Goal: Task Accomplishment & Management: Manage account settings

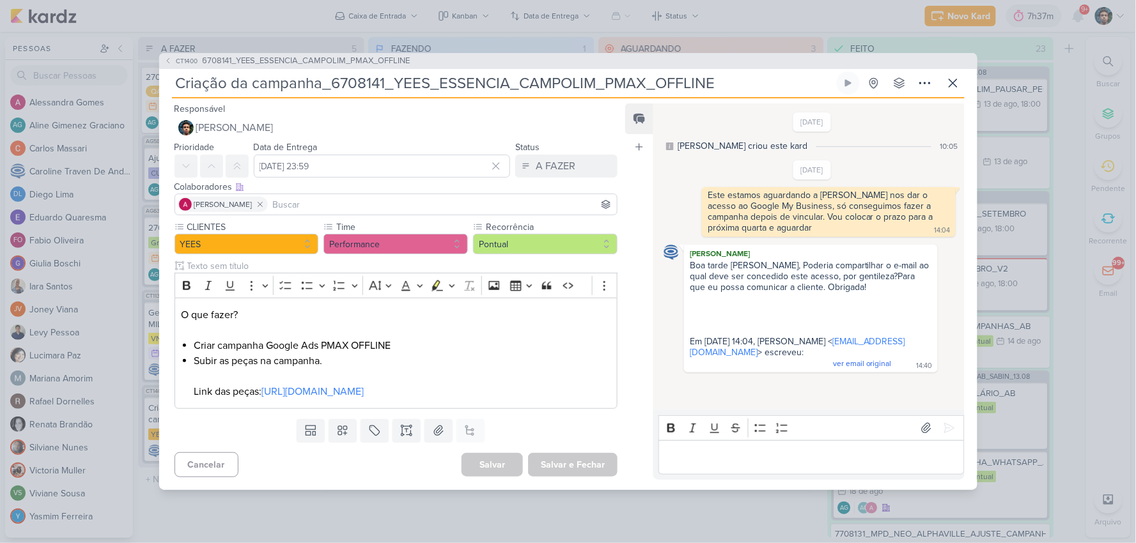
scroll to position [1311, 0]
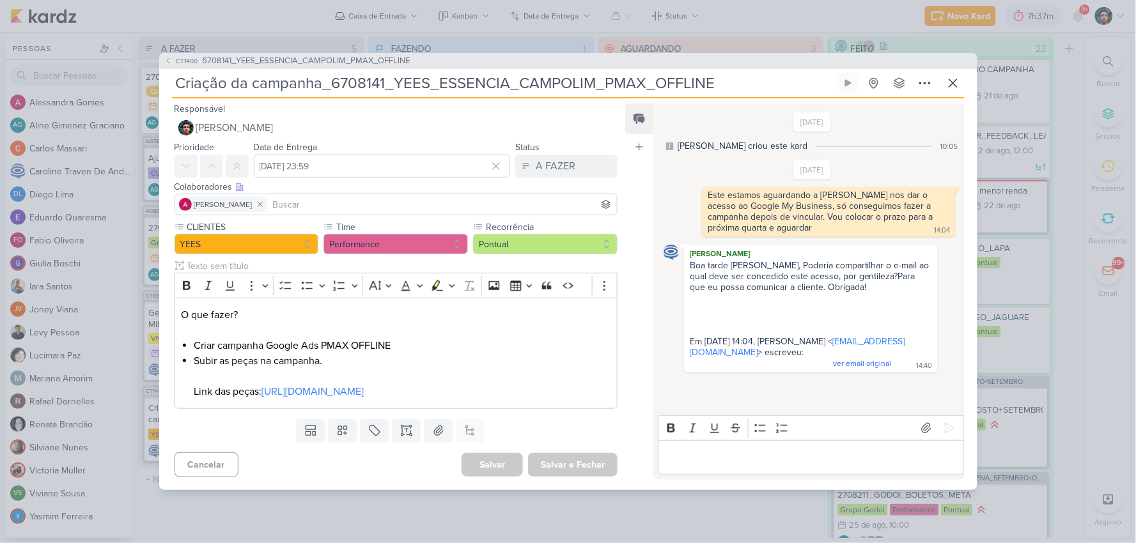
click at [758, 120] on div "[DATE] [PERSON_NAME] criou este kard 10:05" at bounding box center [812, 133] width 297 height 40
click at [954, 320] on div "[PERSON_NAME] Boa tarde [PERSON_NAME], Poderia compartilhar o e-mail ao qual de…" at bounding box center [812, 309] width 297 height 128
click at [958, 75] on icon at bounding box center [953, 82] width 15 height 15
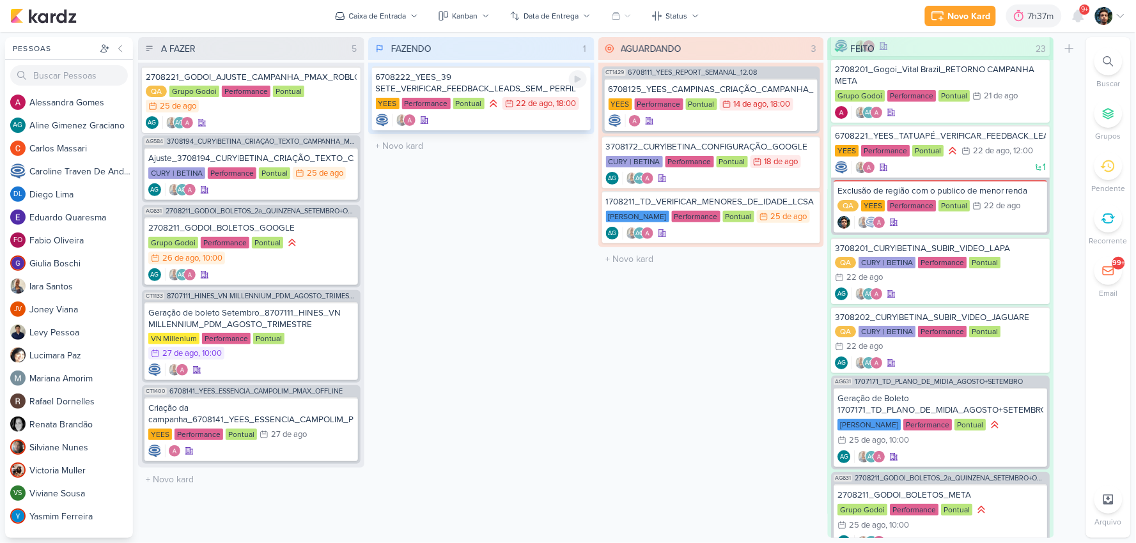
click at [494, 82] on div "6708222_YEES_39 SETE_VERIFICAR_FEEDBACK_LEADS_SEM_ PERFIL" at bounding box center [481, 83] width 211 height 23
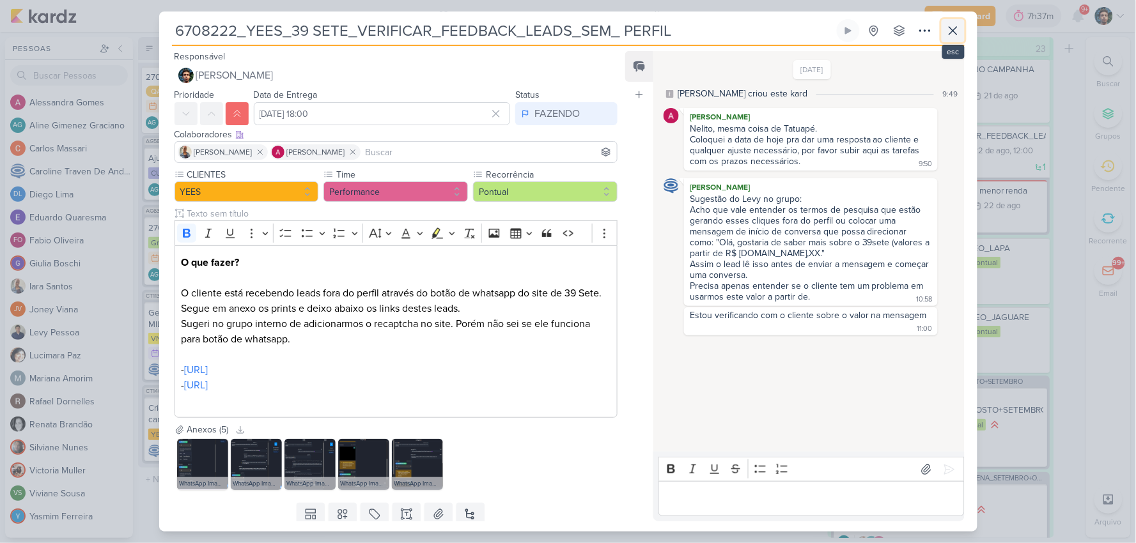
click at [948, 35] on icon at bounding box center [953, 30] width 15 height 15
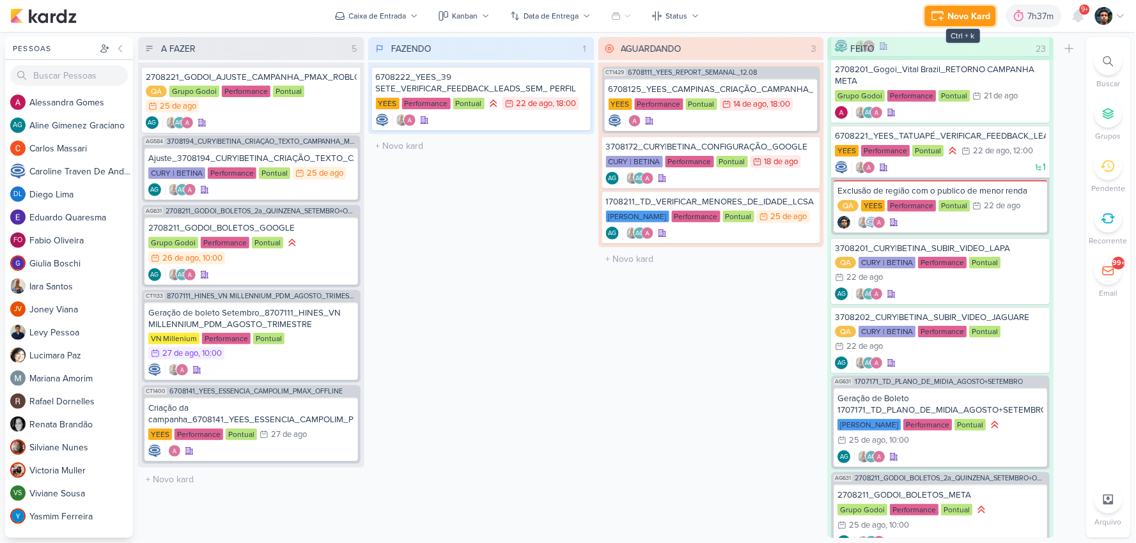
click at [949, 13] on div "Novo Kard" at bounding box center [969, 16] width 43 height 13
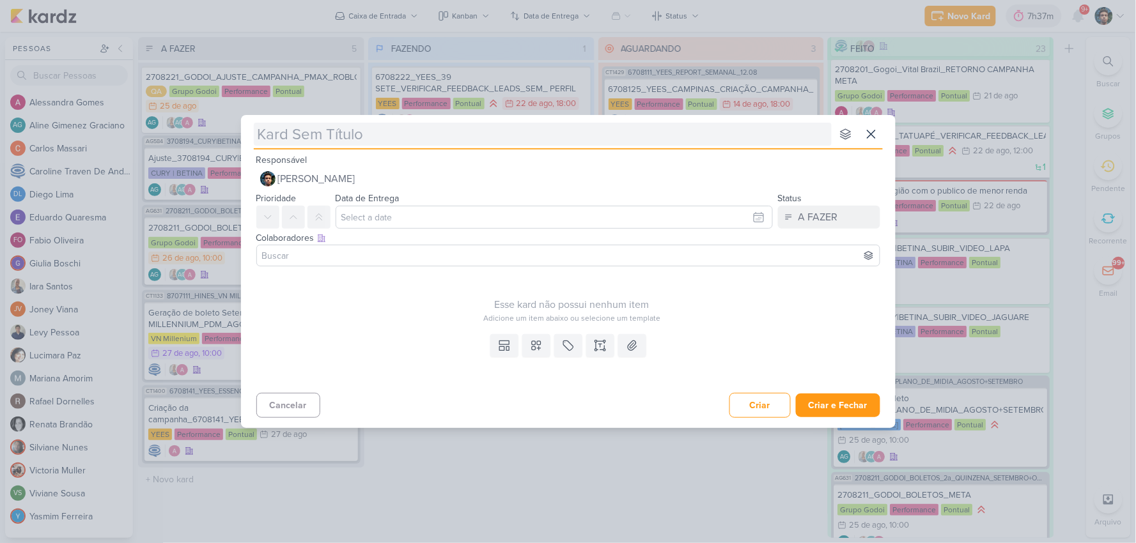
click at [458, 127] on input "text" at bounding box center [543, 134] width 578 height 23
type input "Analise de le"
type input "Analise de leads"
click at [395, 226] on input "text" at bounding box center [554, 217] width 437 height 23
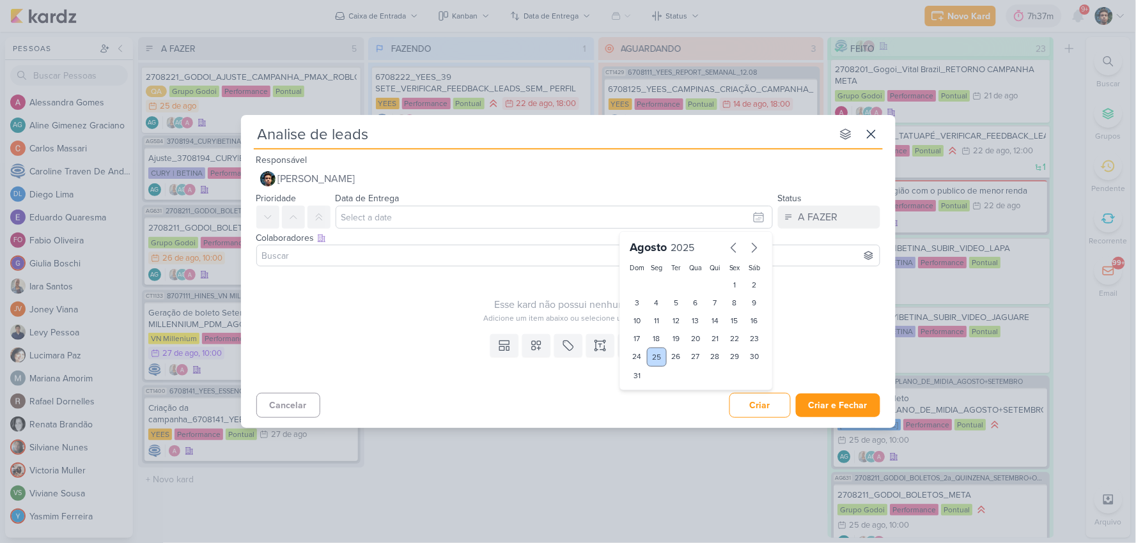
click at [659, 353] on div "25" at bounding box center [657, 357] width 20 height 19
type input "[DATE] 23:59"
click at [831, 219] on div "A FAZER" at bounding box center [819, 217] width 40 height 15
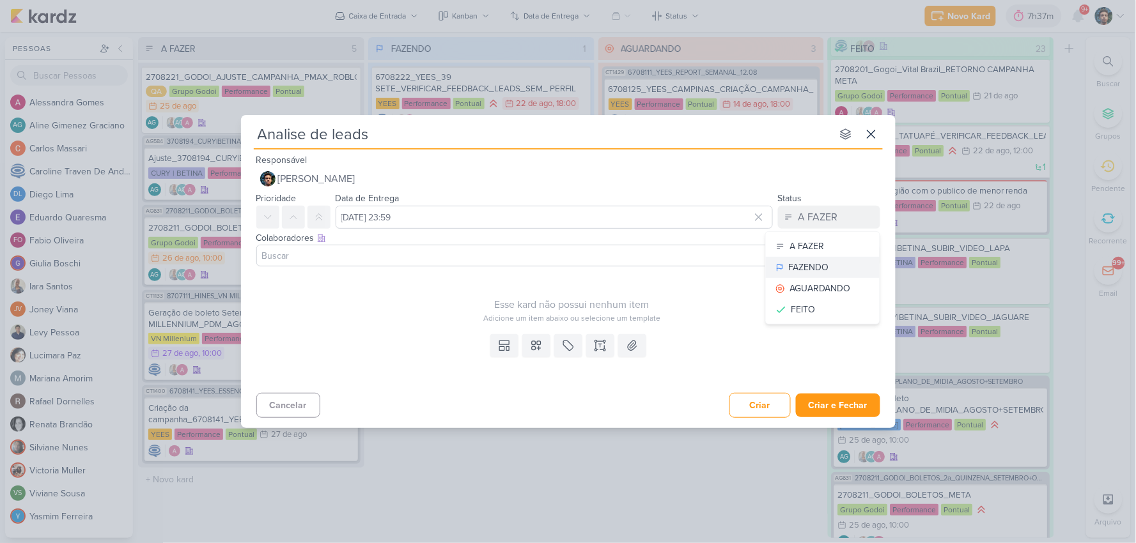
click at [825, 261] on div "FAZENDO" at bounding box center [809, 267] width 40 height 13
click at [611, 261] on input at bounding box center [569, 255] width 618 height 15
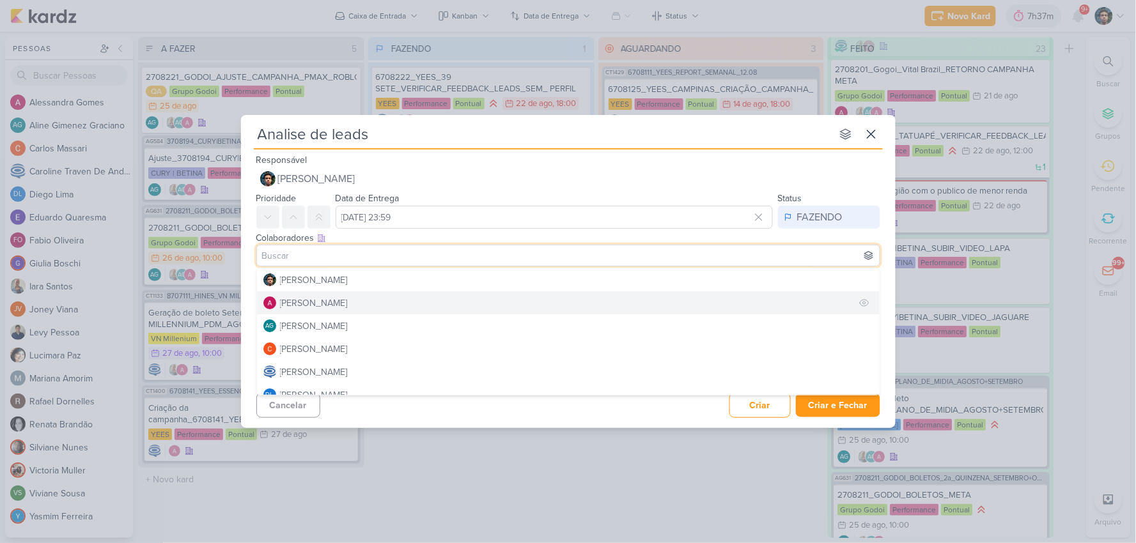
click at [376, 292] on button "[PERSON_NAME]" at bounding box center [568, 303] width 623 height 23
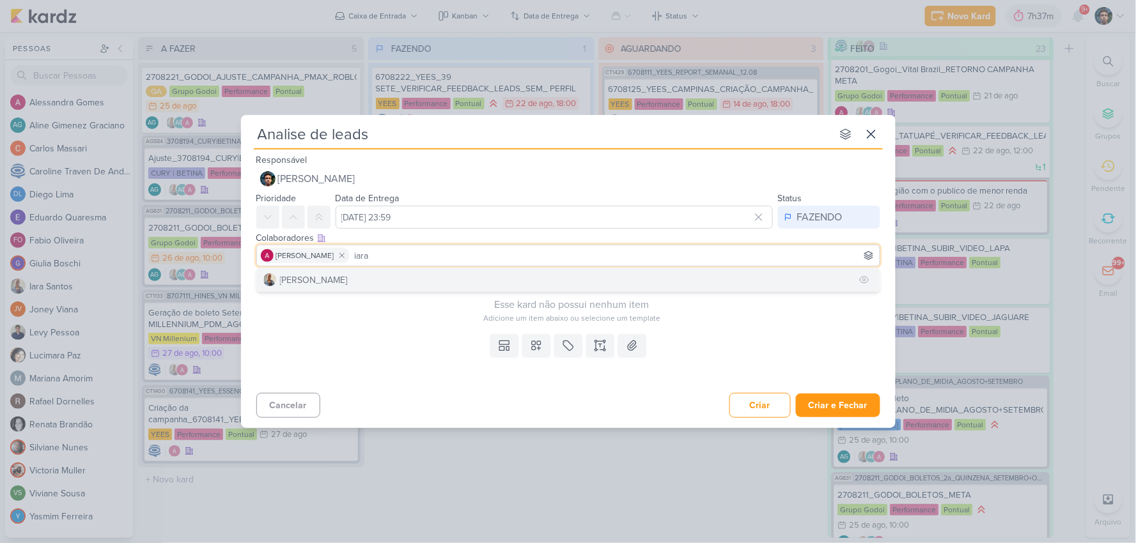
type input "iara"
click at [382, 275] on button "[PERSON_NAME]" at bounding box center [568, 280] width 623 height 23
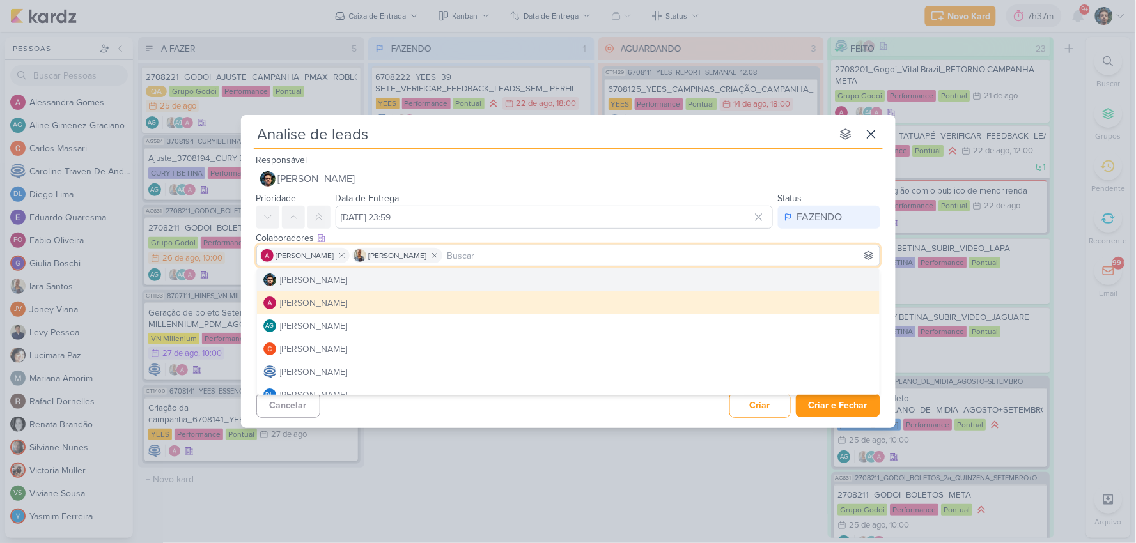
click at [631, 166] on div "Responsável Nelito Junior Nenhum contato encontrado create new contact Novo Con…" at bounding box center [568, 171] width 655 height 38
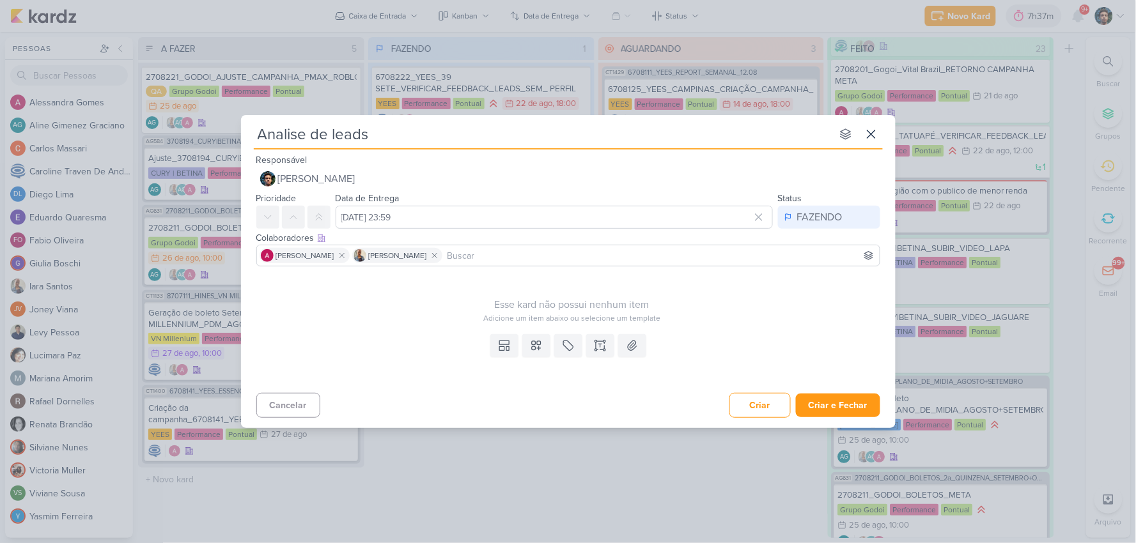
click at [398, 132] on input "Analise de leads" at bounding box center [543, 134] width 578 height 23
click at [331, 131] on input "[TATUAPÉ]Analise de leads" at bounding box center [543, 134] width 578 height 23
click at [469, 133] on input "[TATUAPÉ] Analise de leads" at bounding box center [543, 134] width 578 height 23
click at [412, 137] on input "[TATUAPÉ] Analise de leads" at bounding box center [543, 134] width 578 height 23
click at [478, 139] on input "[TATUAPÉ] Analise de Leads" at bounding box center [543, 134] width 578 height 23
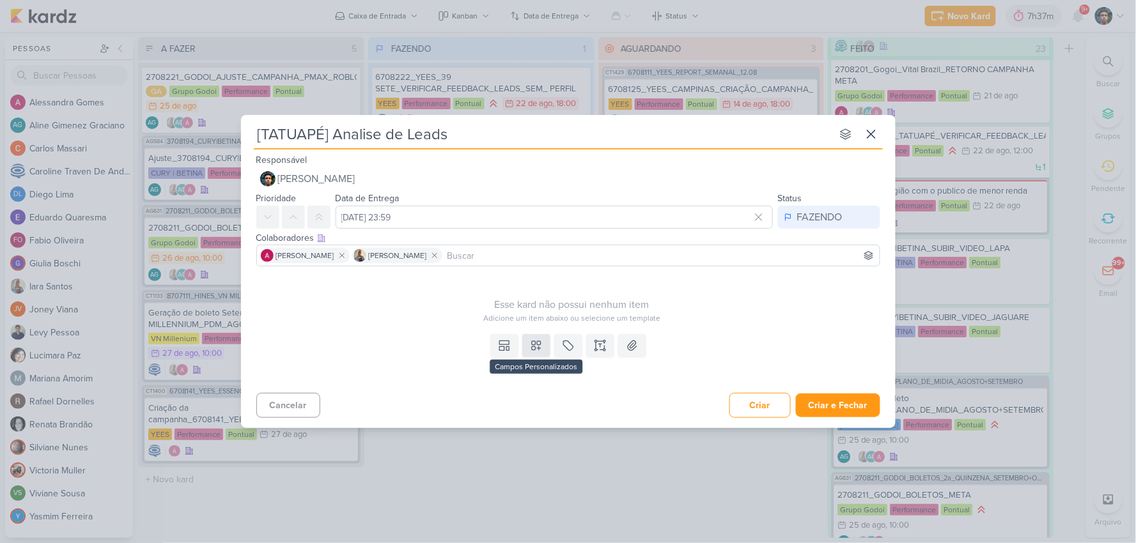
type input "[TATUAPÉ] Analise de Leads"
click at [533, 343] on icon at bounding box center [536, 346] width 13 height 13
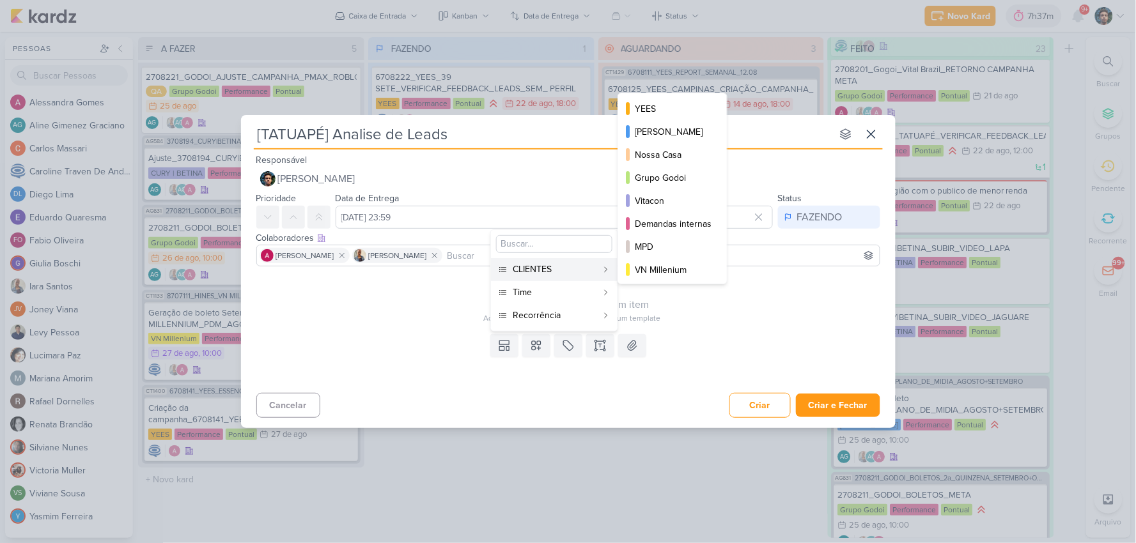
click at [583, 272] on div "CLIENTES" at bounding box center [555, 269] width 84 height 13
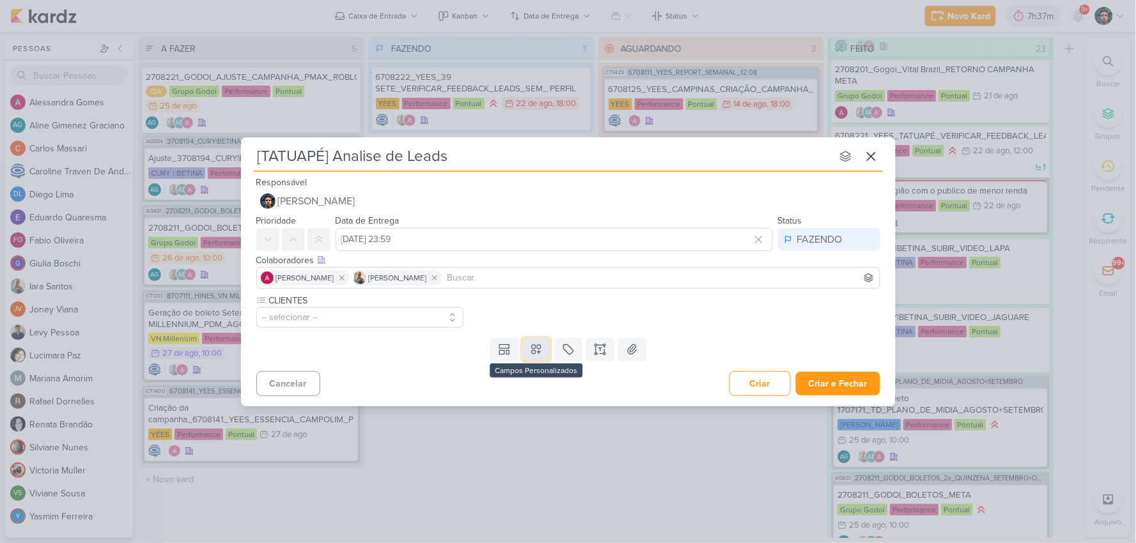
click at [531, 355] on button at bounding box center [536, 349] width 28 height 23
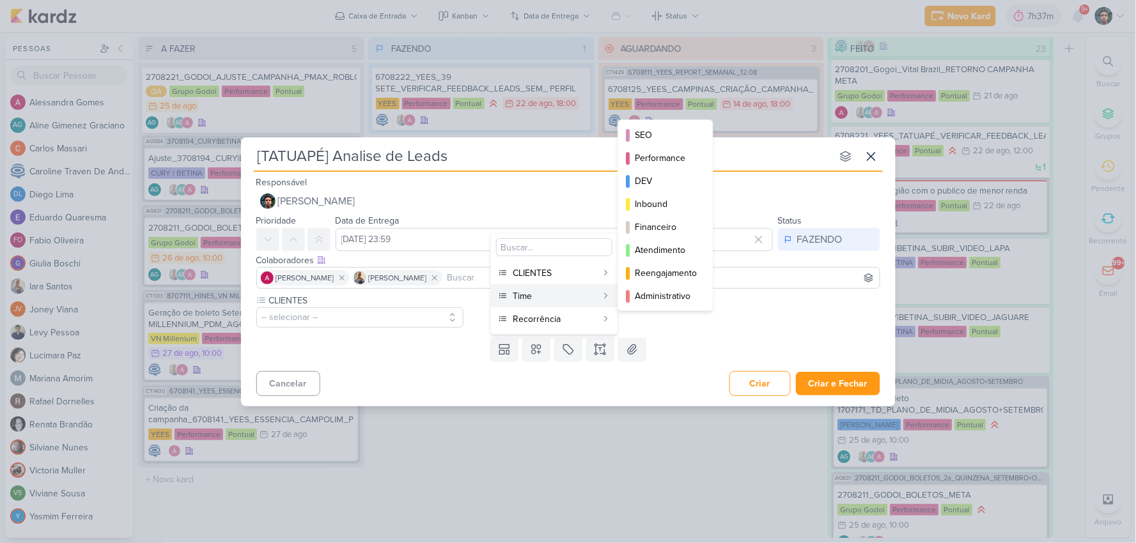
click at [547, 291] on div "Time" at bounding box center [555, 296] width 84 height 13
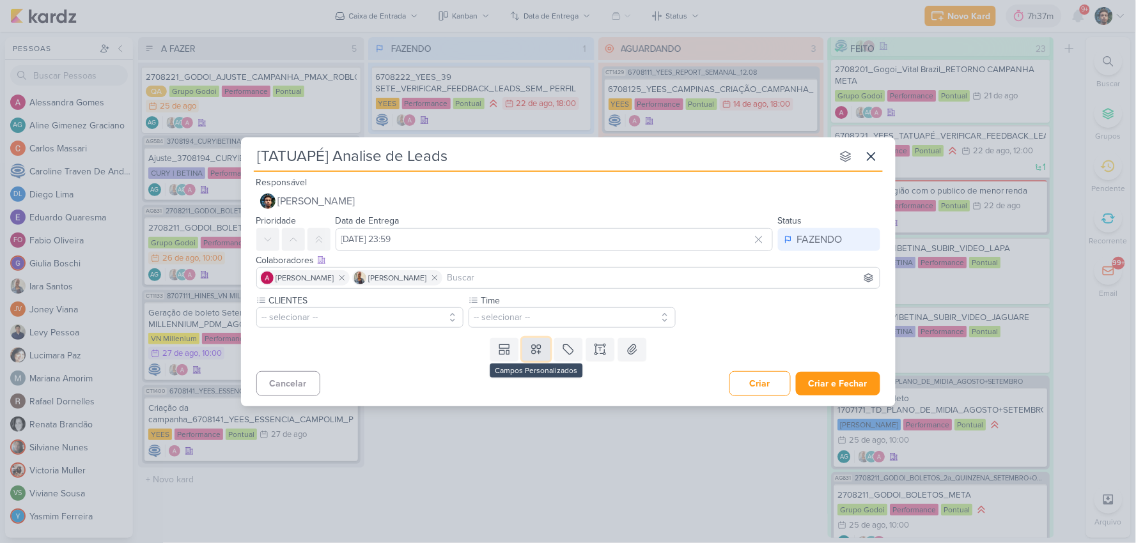
click at [540, 349] on icon at bounding box center [536, 349] width 13 height 13
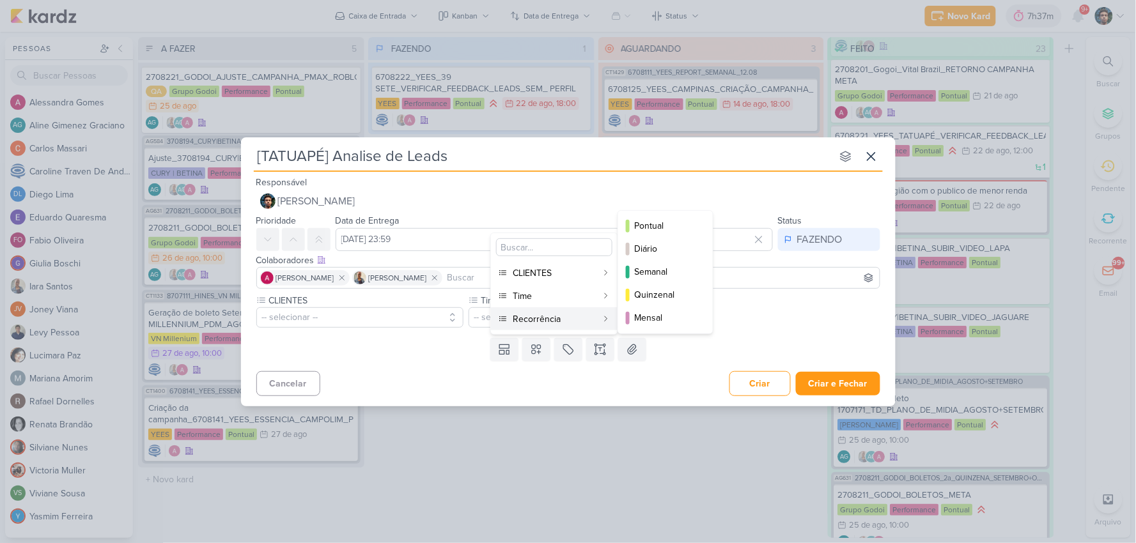
click at [553, 320] on div "Recorrência" at bounding box center [555, 319] width 84 height 13
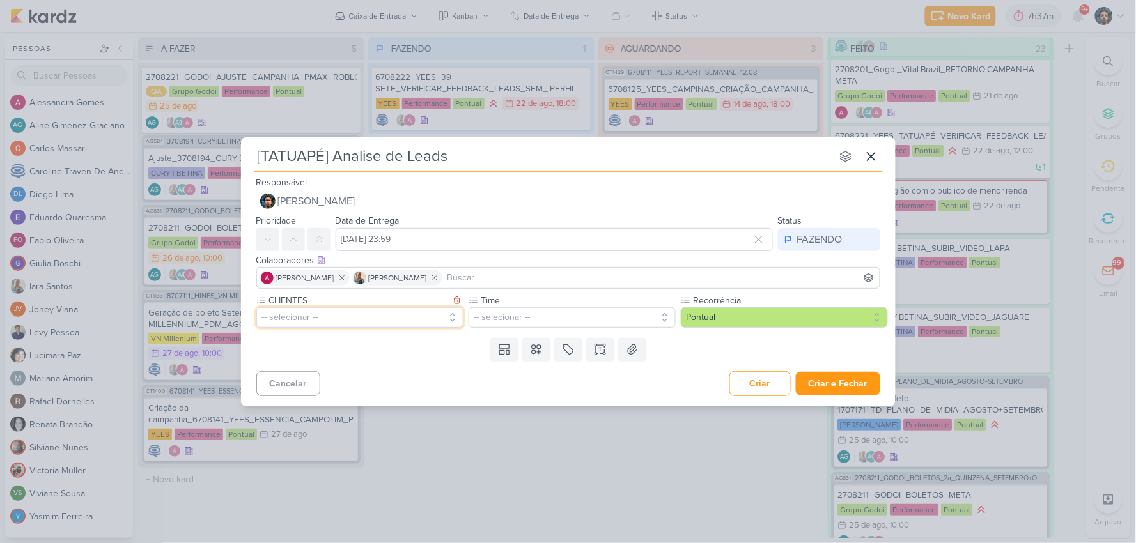
click at [410, 316] on button "-- selecionar --" at bounding box center [359, 318] width 207 height 20
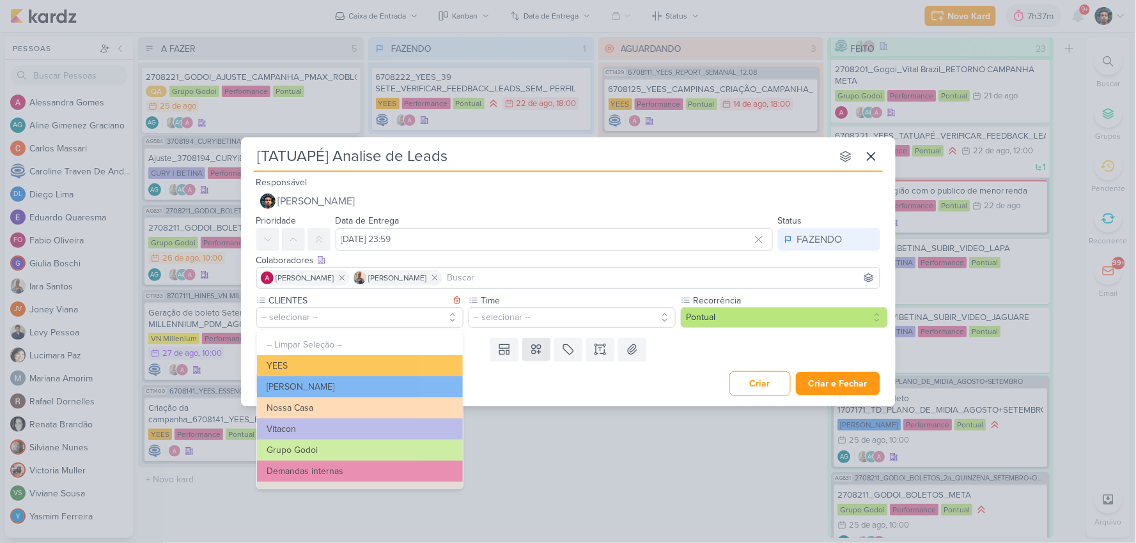
drag, startPoint x: 430, startPoint y: 369, endPoint x: 539, endPoint y: 342, distance: 112.0
click at [430, 370] on button "YEES" at bounding box center [360, 365] width 206 height 21
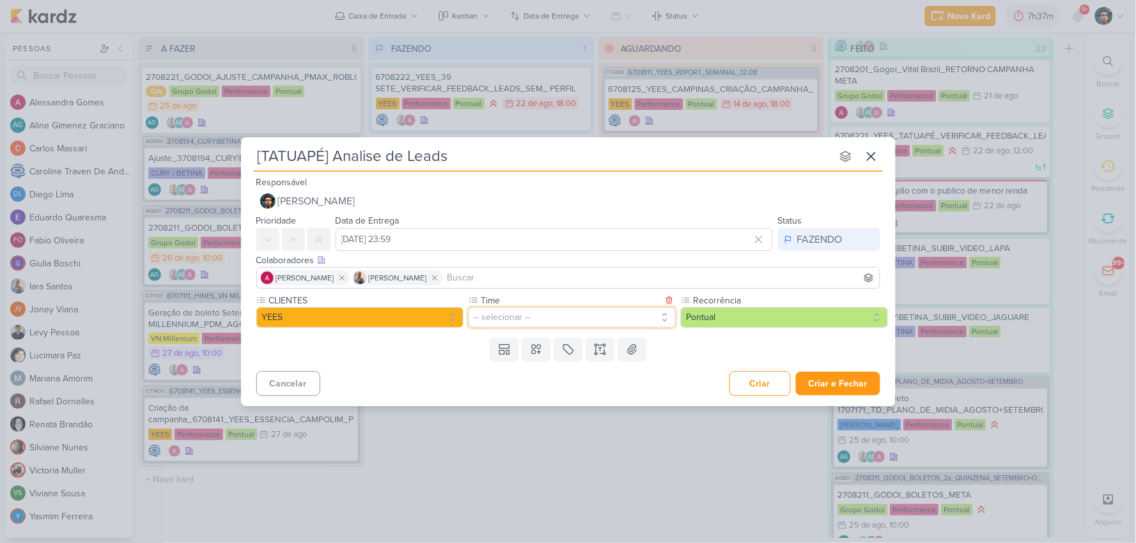
click at [595, 309] on button "-- selecionar --" at bounding box center [572, 318] width 207 height 20
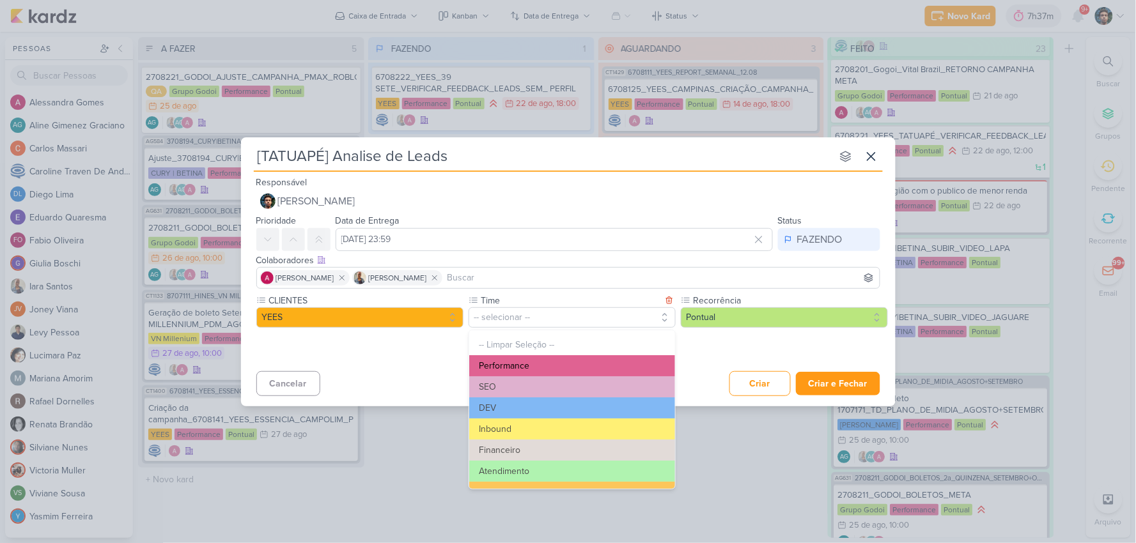
click at [566, 368] on button "Performance" at bounding box center [572, 365] width 206 height 21
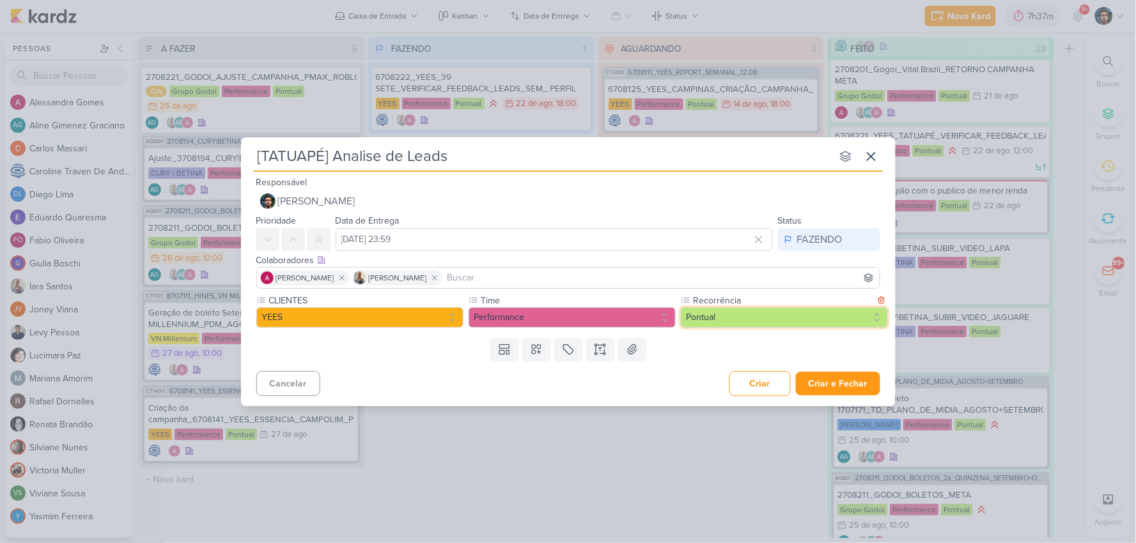
click at [750, 316] on button "Pontual" at bounding box center [784, 318] width 207 height 20
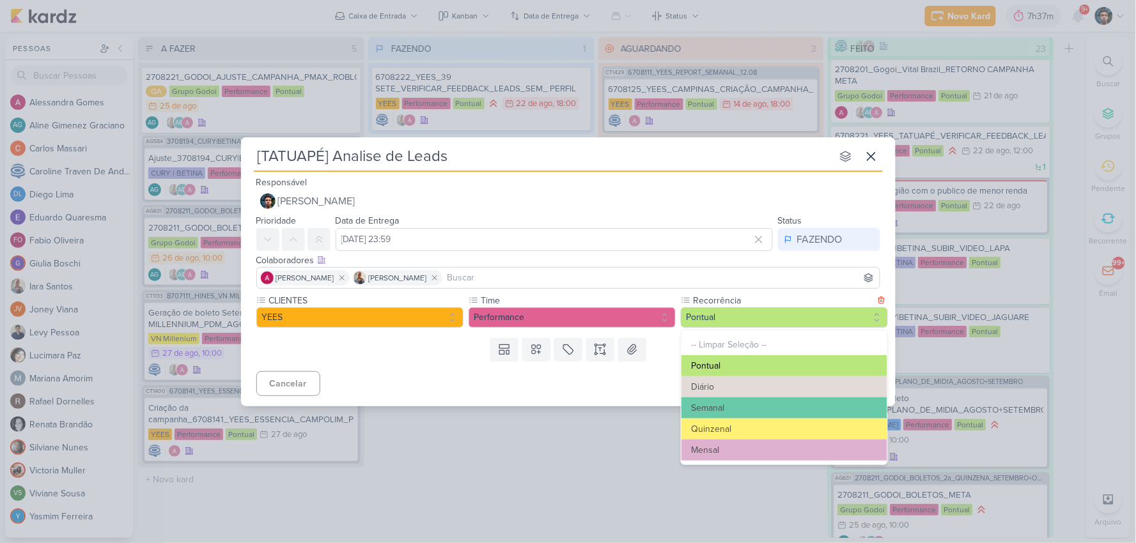
click at [749, 364] on button "Pontual" at bounding box center [785, 365] width 206 height 21
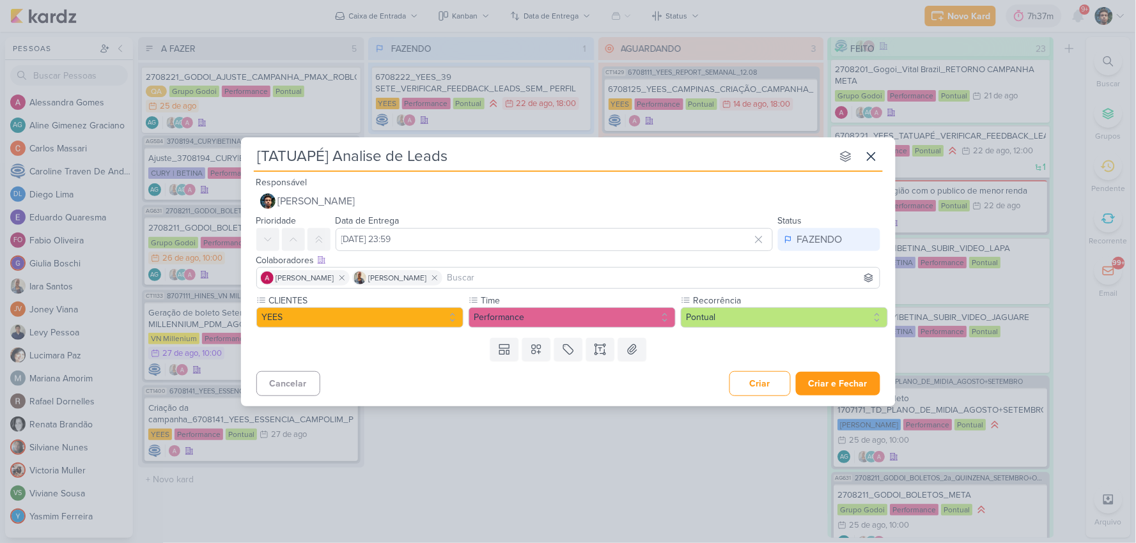
click at [643, 376] on div "Cancelar Criar Criar e Fechar Ctrl + Enter" at bounding box center [568, 382] width 655 height 33
click at [827, 392] on button "Criar e Fechar" at bounding box center [838, 384] width 84 height 24
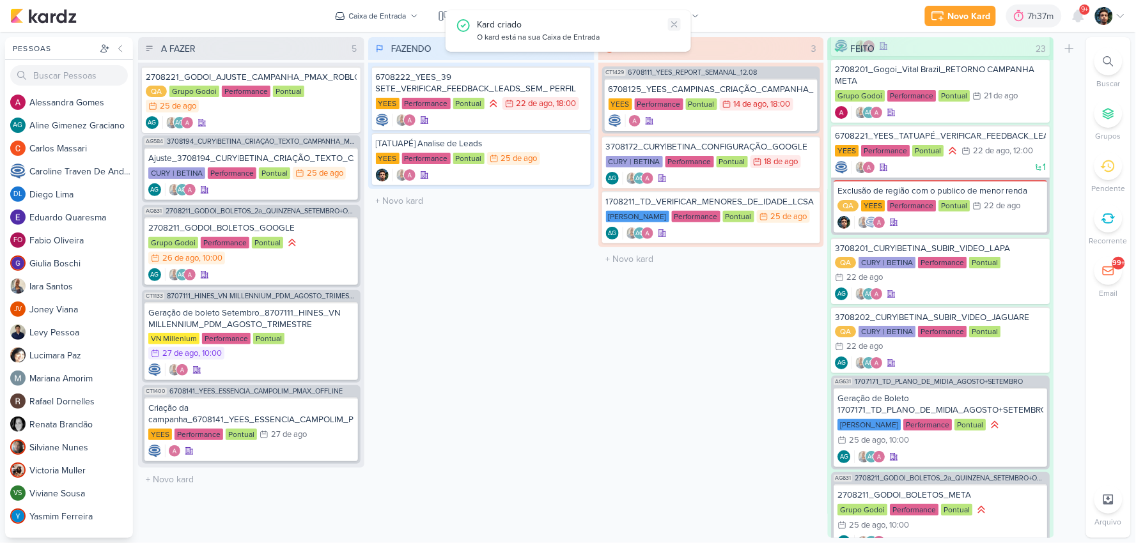
click at [672, 22] on icon at bounding box center [674, 24] width 10 height 10
click at [577, 143] on icon at bounding box center [578, 146] width 6 height 7
click at [520, 173] on div at bounding box center [481, 175] width 211 height 13
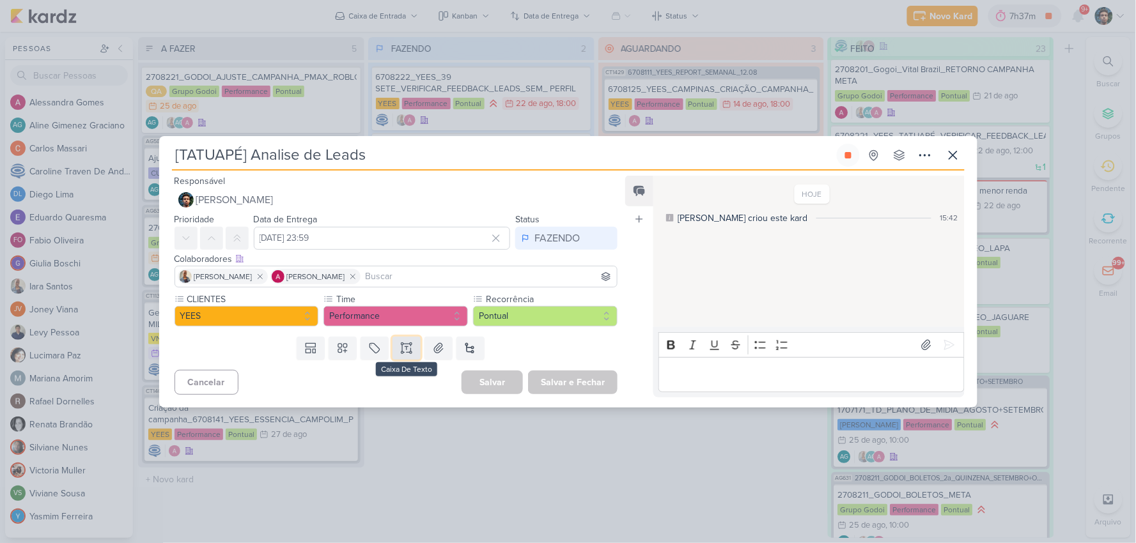
click at [393, 347] on button at bounding box center [407, 348] width 28 height 23
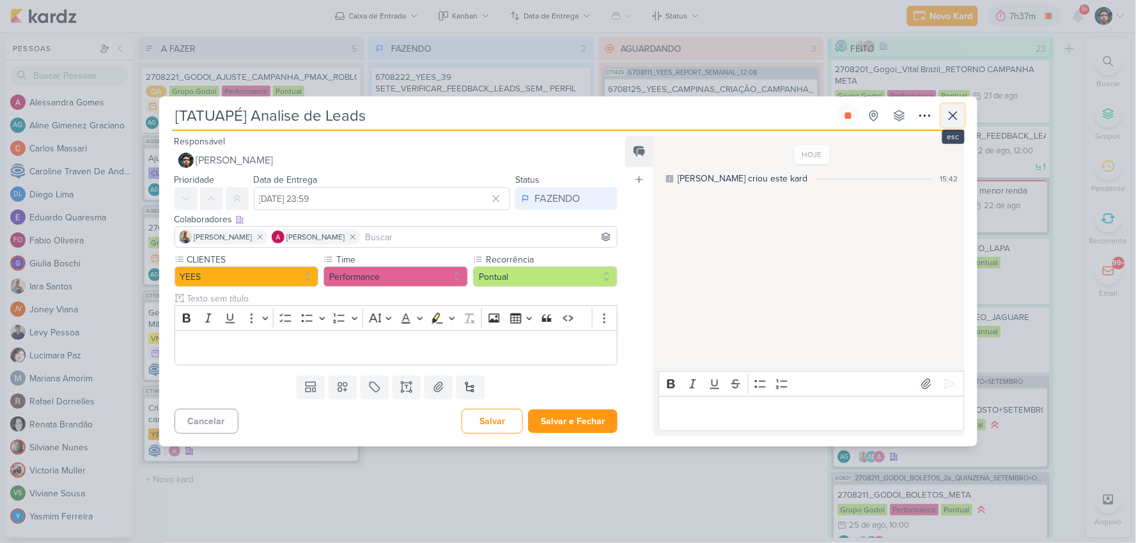
click at [953, 106] on button at bounding box center [953, 115] width 23 height 23
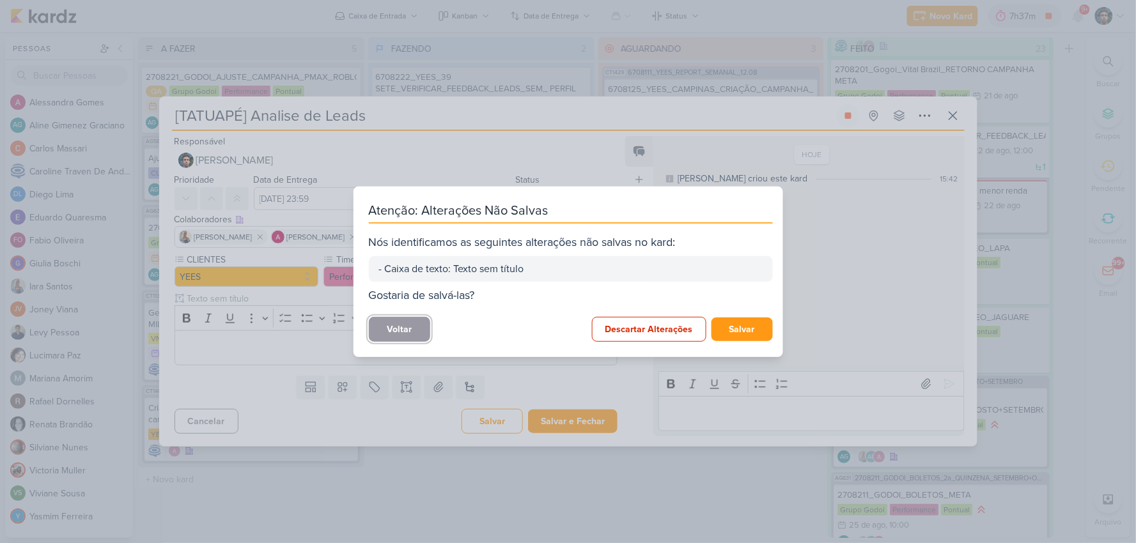
click at [403, 320] on button "Voltar" at bounding box center [399, 329] width 61 height 25
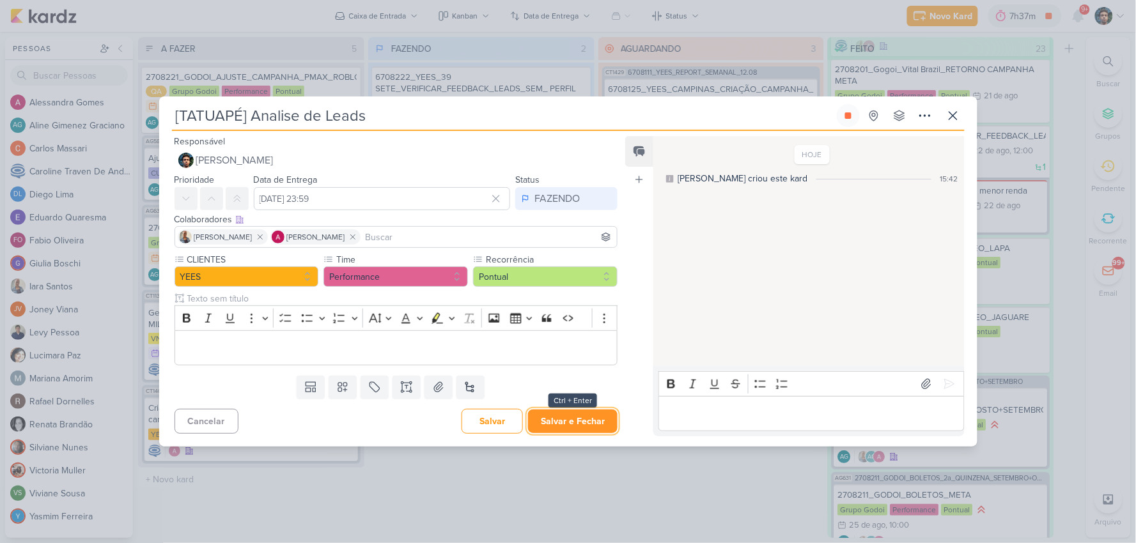
click at [563, 419] on button "Salvar e Fechar" at bounding box center [573, 422] width 90 height 24
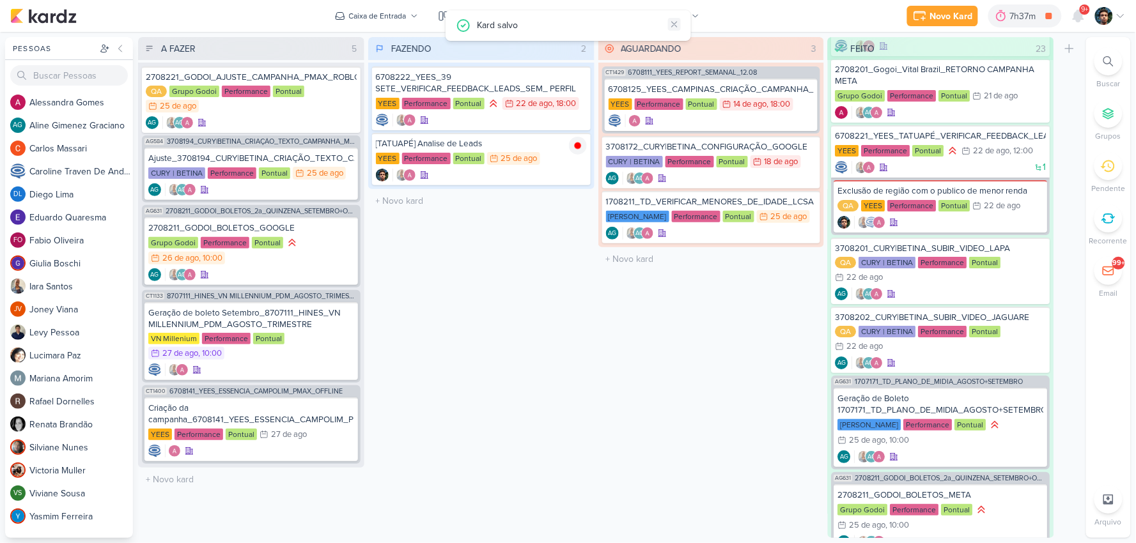
click at [676, 22] on icon at bounding box center [674, 24] width 5 height 5
click at [540, 173] on div at bounding box center [481, 175] width 211 height 13
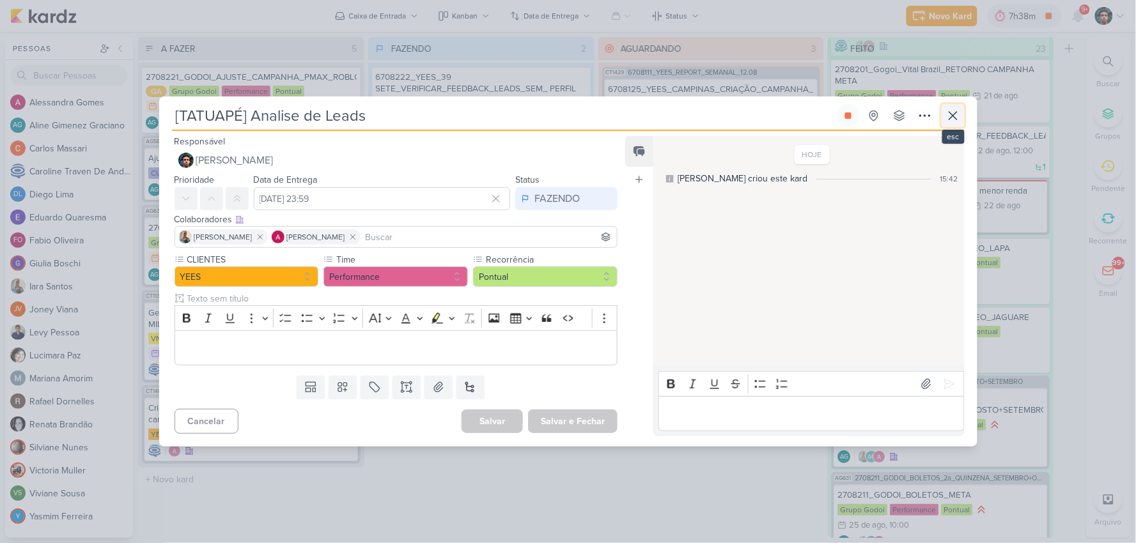
click at [951, 118] on icon at bounding box center [953, 116] width 8 height 8
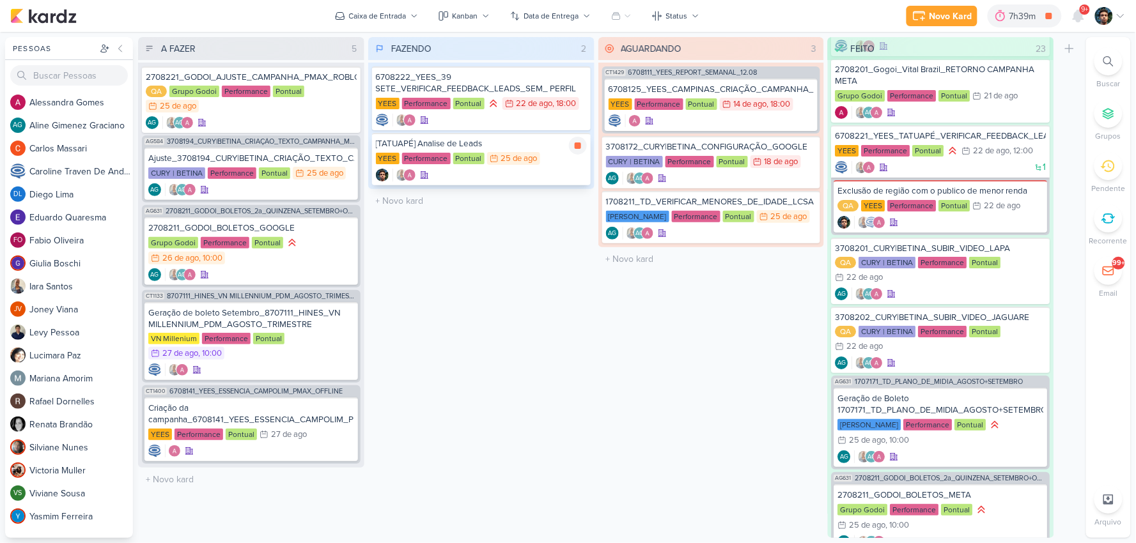
click at [551, 153] on div "YEES Performance Pontual 25/8 25 de ago" at bounding box center [481, 159] width 211 height 14
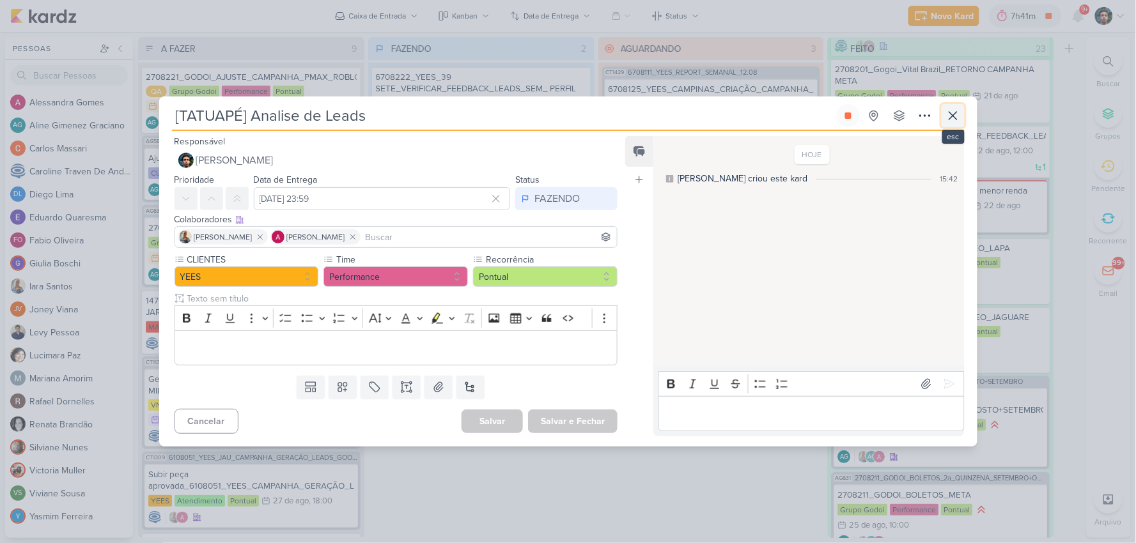
click at [949, 112] on icon at bounding box center [953, 116] width 8 height 8
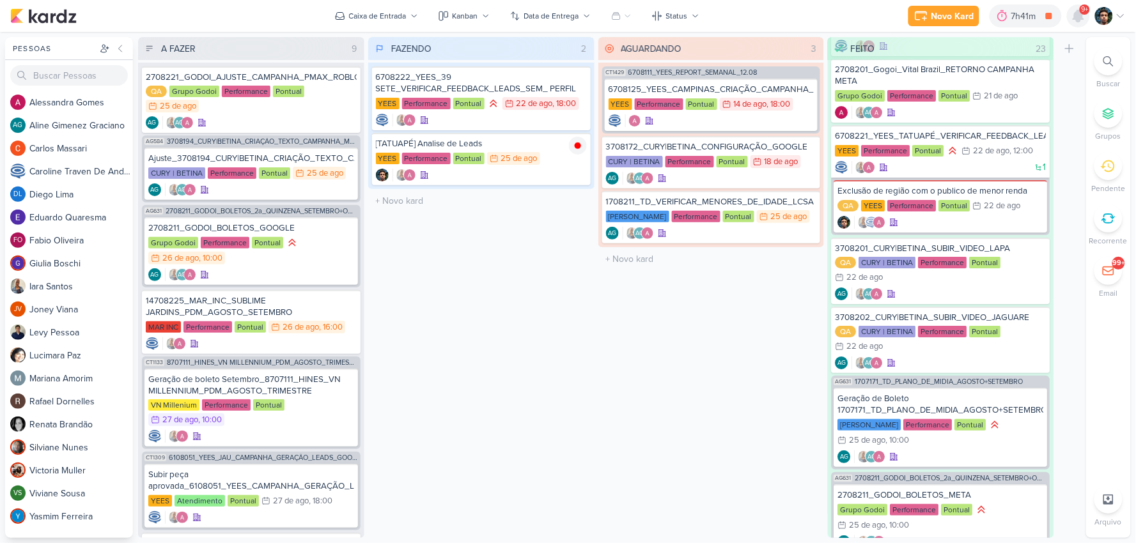
click at [1086, 17] on icon at bounding box center [1078, 15] width 15 height 15
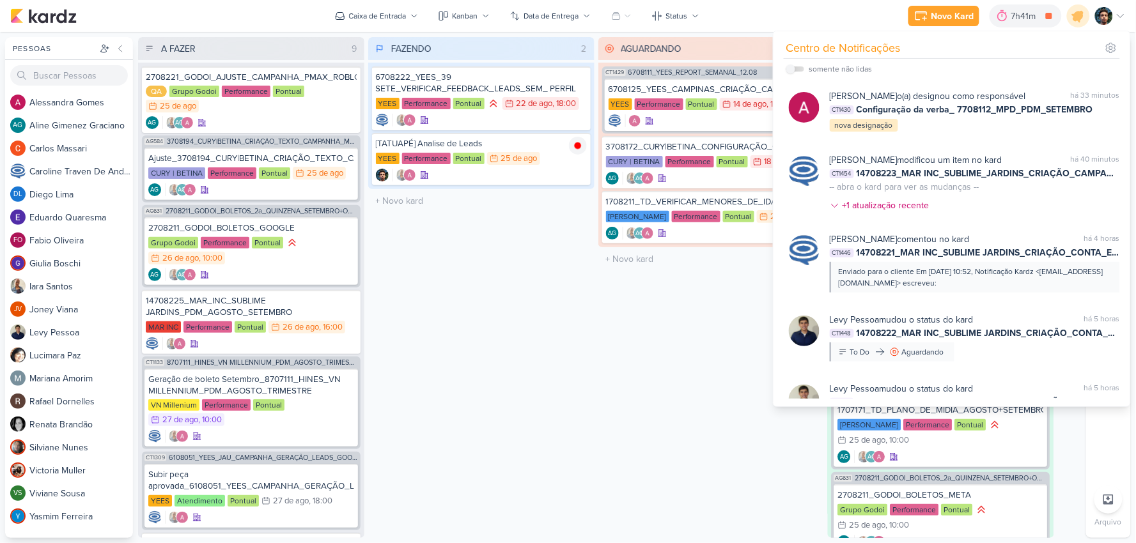
scroll to position [639, 0]
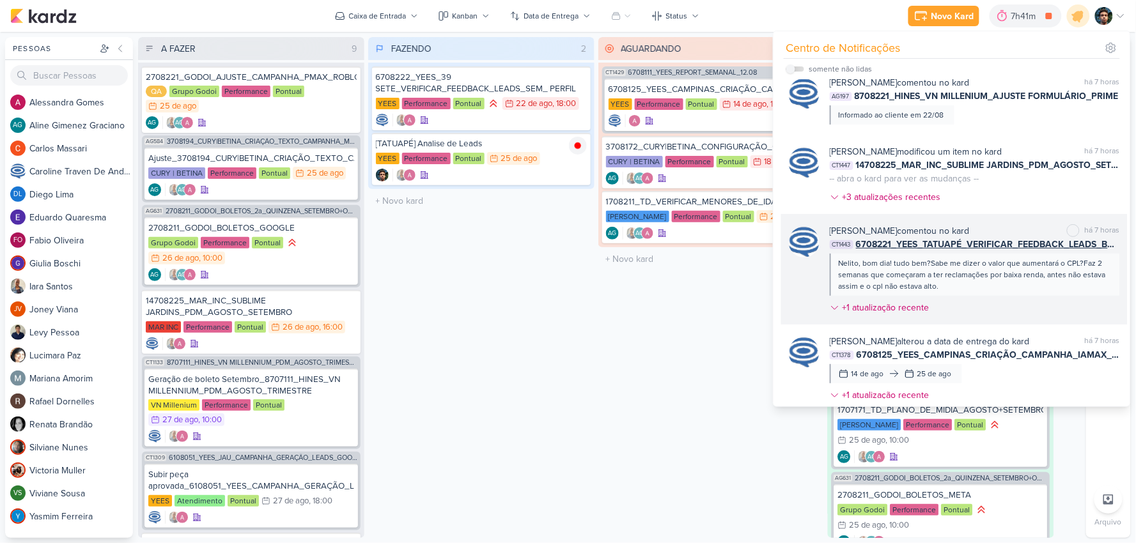
click at [1019, 290] on div "Nelito, bom dia! tudo bem?Sabe me dizer o valor que aumentará o CPL?Faz 2 seman…" at bounding box center [974, 275] width 271 height 35
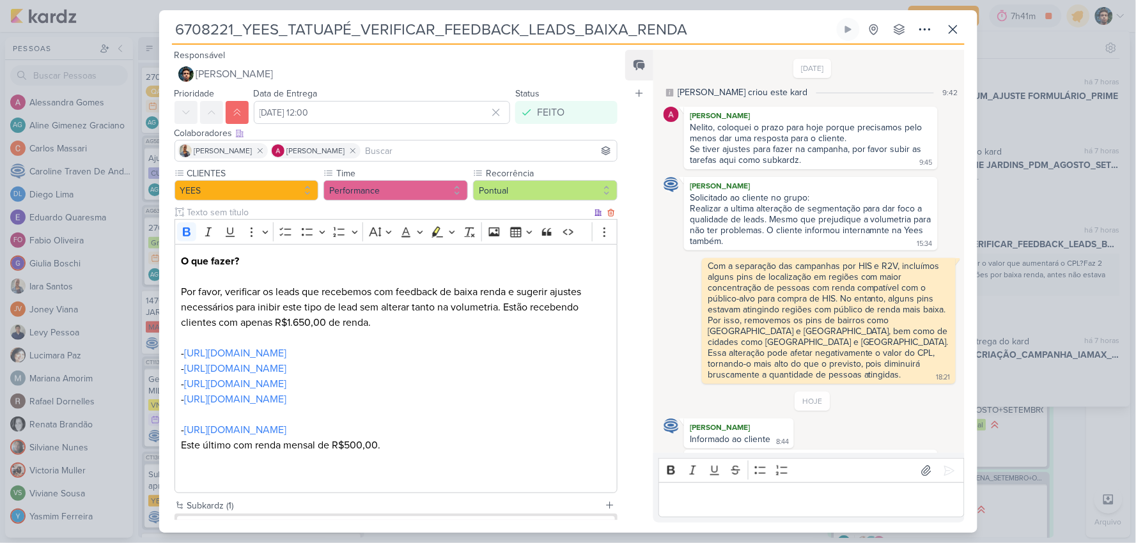
scroll to position [65, 0]
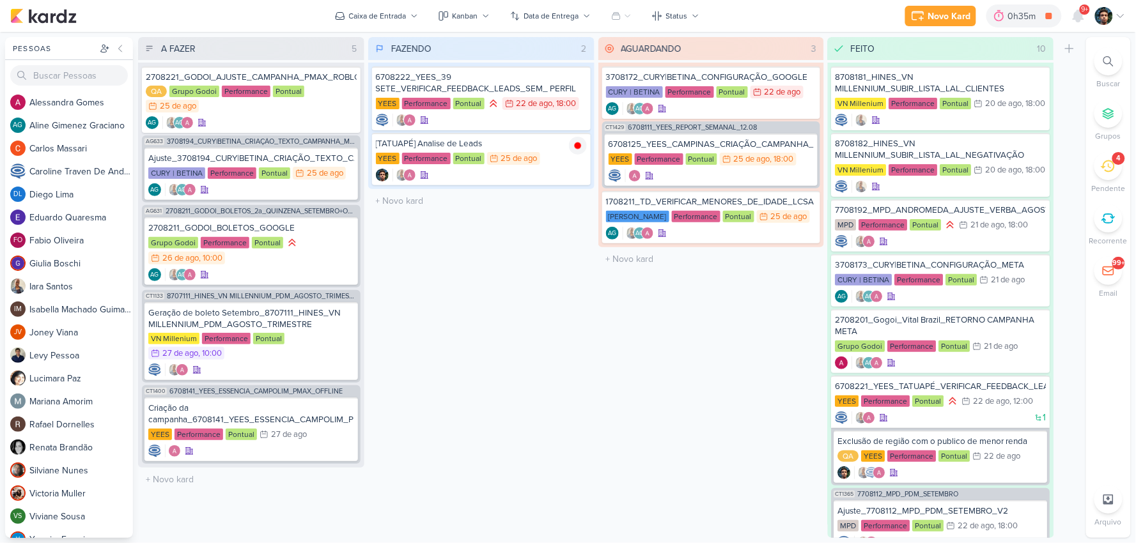
click at [1104, 182] on li "4 Pendente" at bounding box center [1108, 173] width 45 height 42
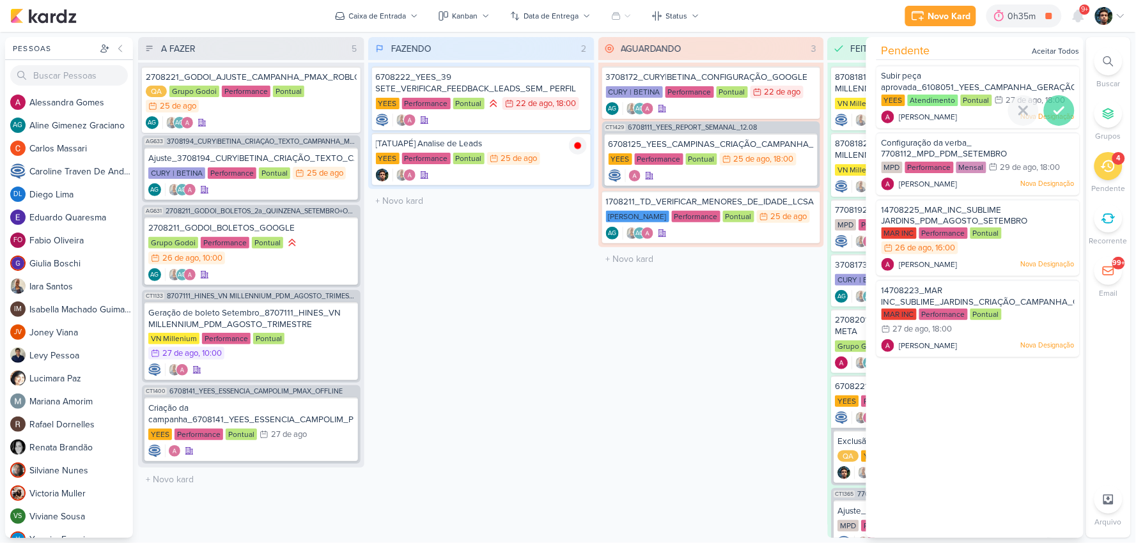
click at [1059, 99] on div at bounding box center [1059, 110] width 31 height 31
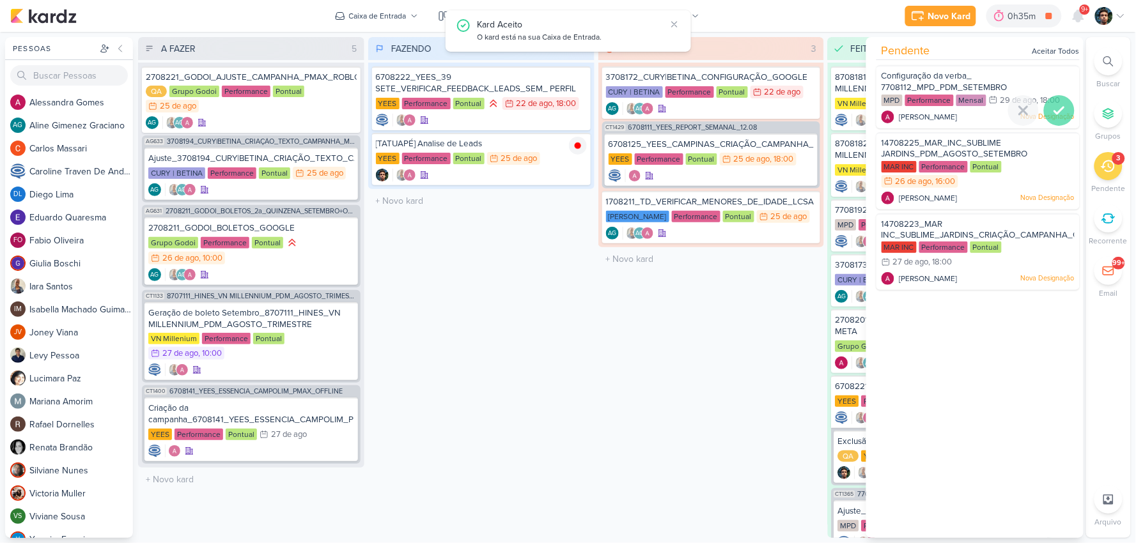
click at [1055, 107] on icon at bounding box center [1059, 110] width 15 height 15
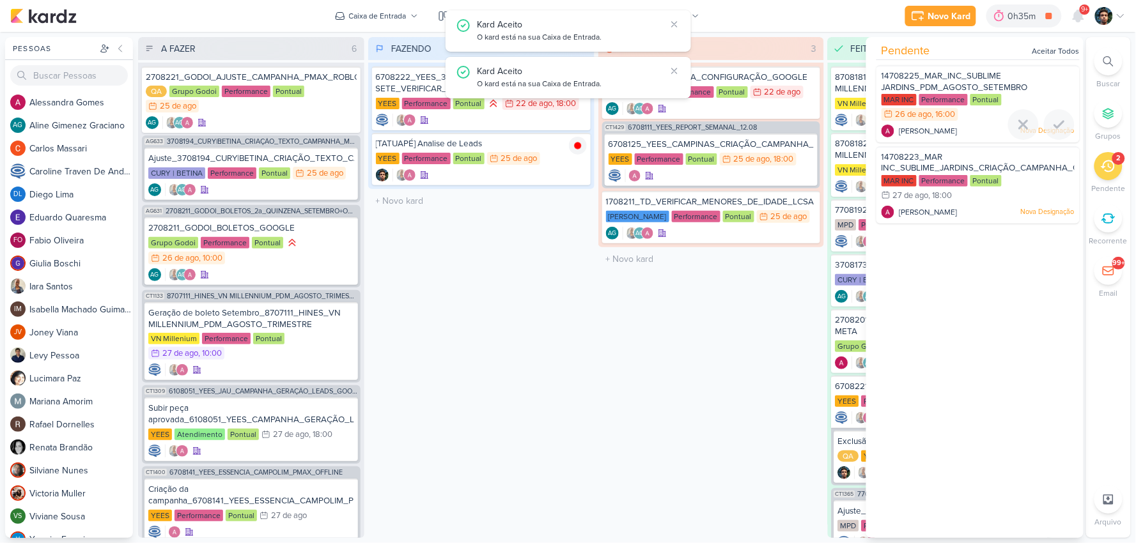
click at [1055, 109] on div at bounding box center [1059, 124] width 31 height 31
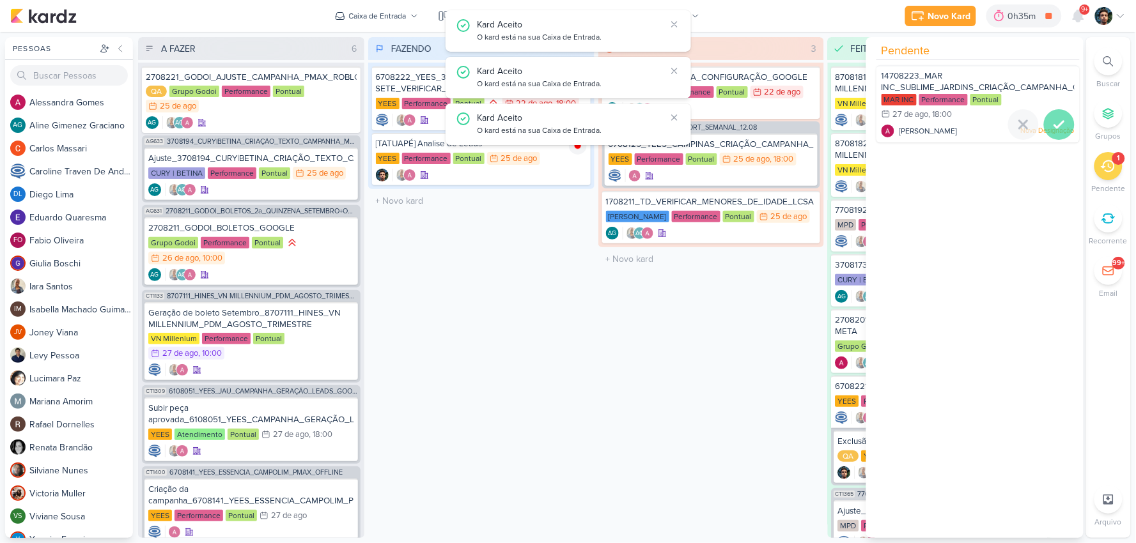
click at [1055, 109] on div at bounding box center [1059, 124] width 31 height 31
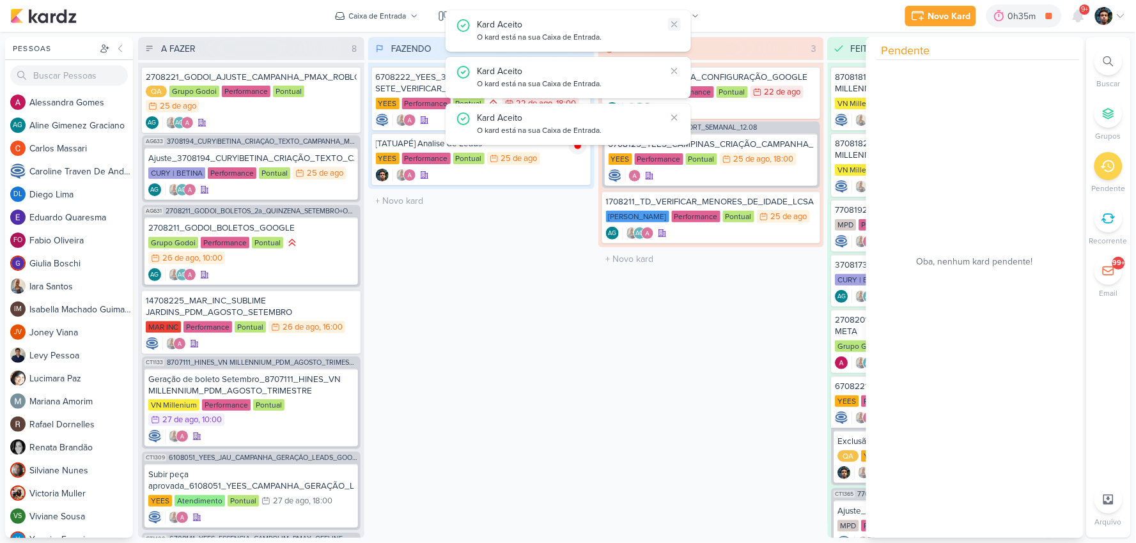
click at [673, 21] on icon at bounding box center [674, 24] width 10 height 10
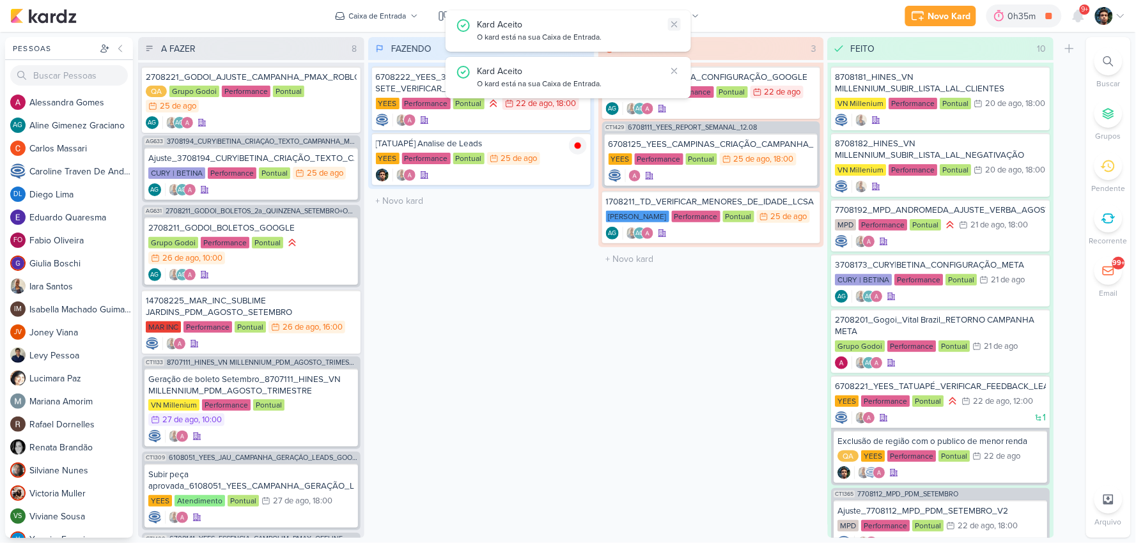
click at [673, 21] on icon at bounding box center [674, 24] width 10 height 10
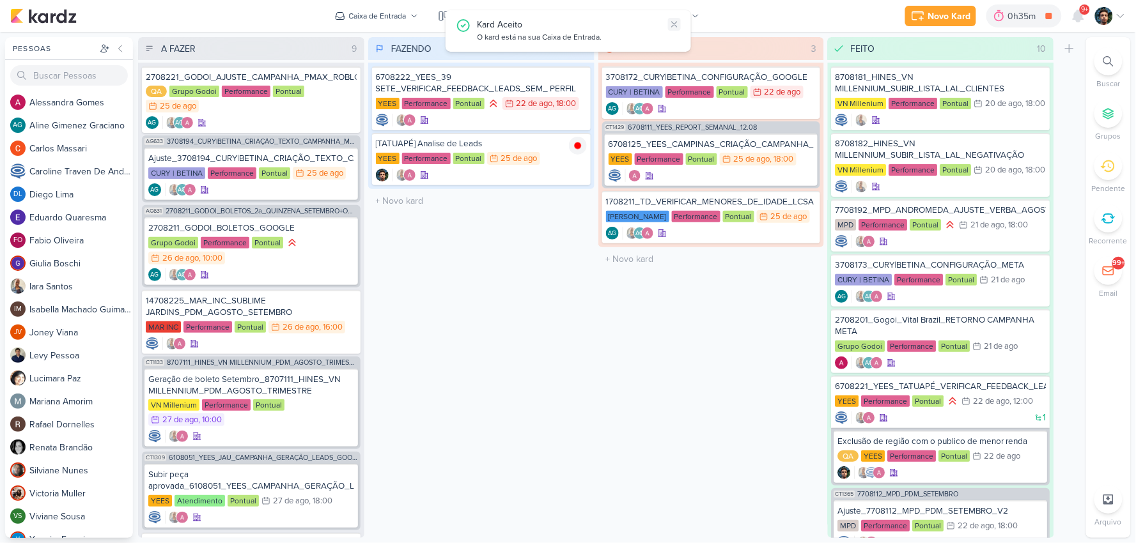
click at [673, 21] on icon at bounding box center [674, 24] width 10 height 10
click at [1082, 10] on span "9+" at bounding box center [1085, 9] width 7 height 10
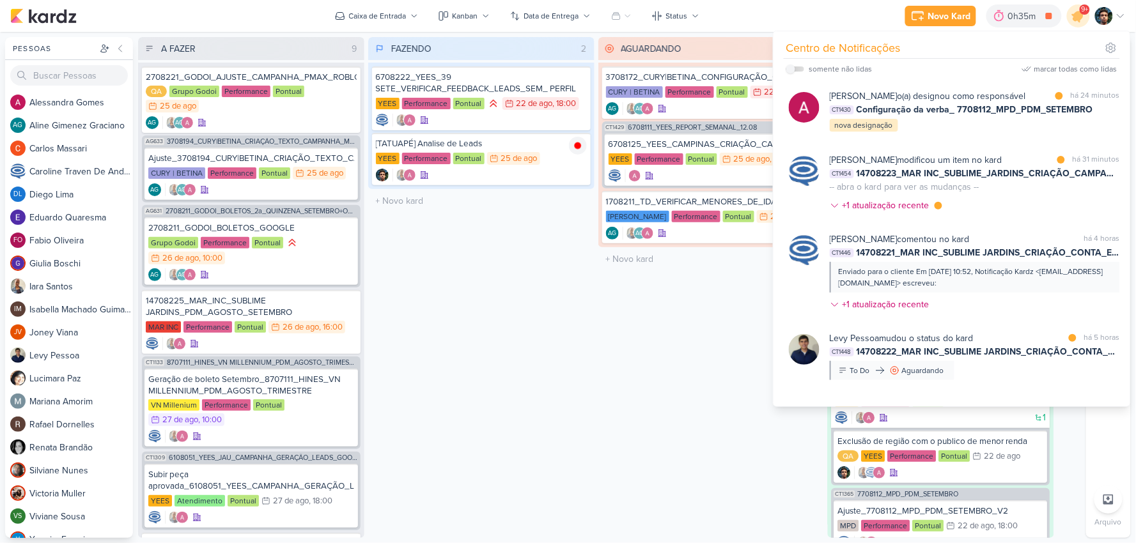
click at [1082, 13] on span "9+" at bounding box center [1085, 9] width 7 height 10
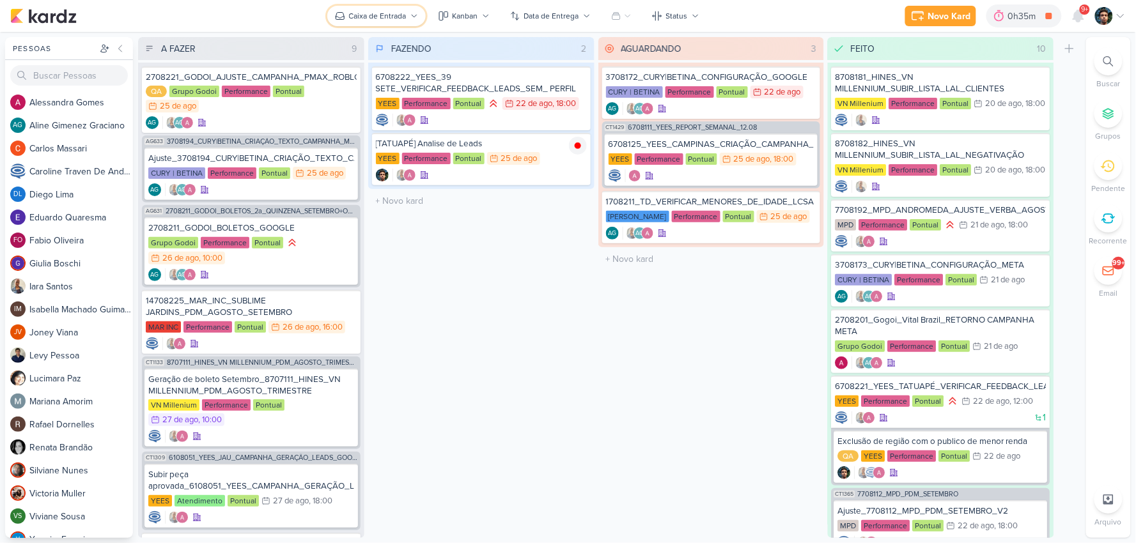
click at [375, 18] on div "Caixa de Entrada" at bounding box center [378, 16] width 58 height 12
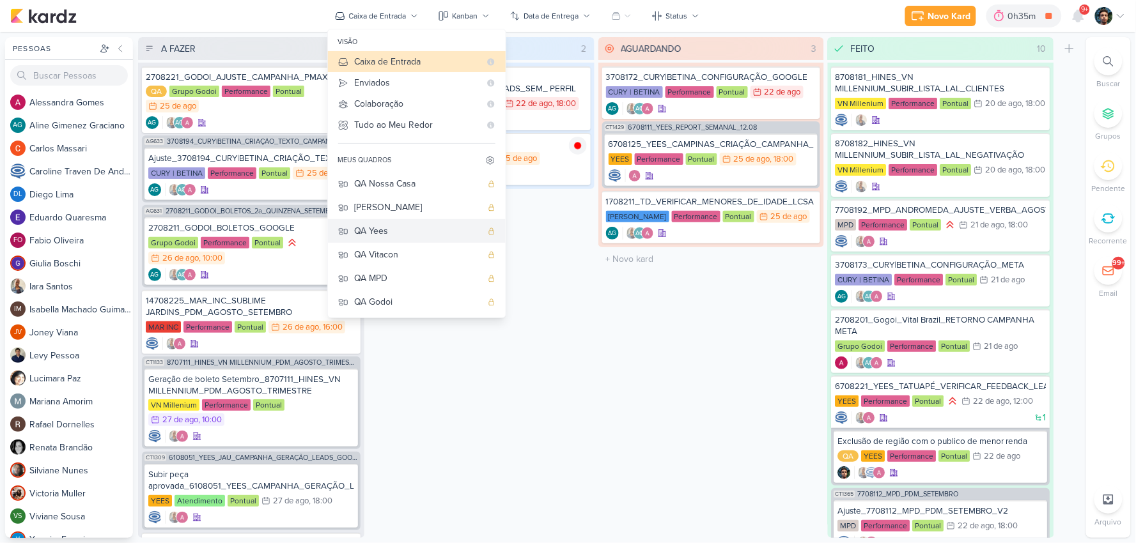
click at [399, 232] on div "QA Yees" at bounding box center [418, 230] width 127 height 13
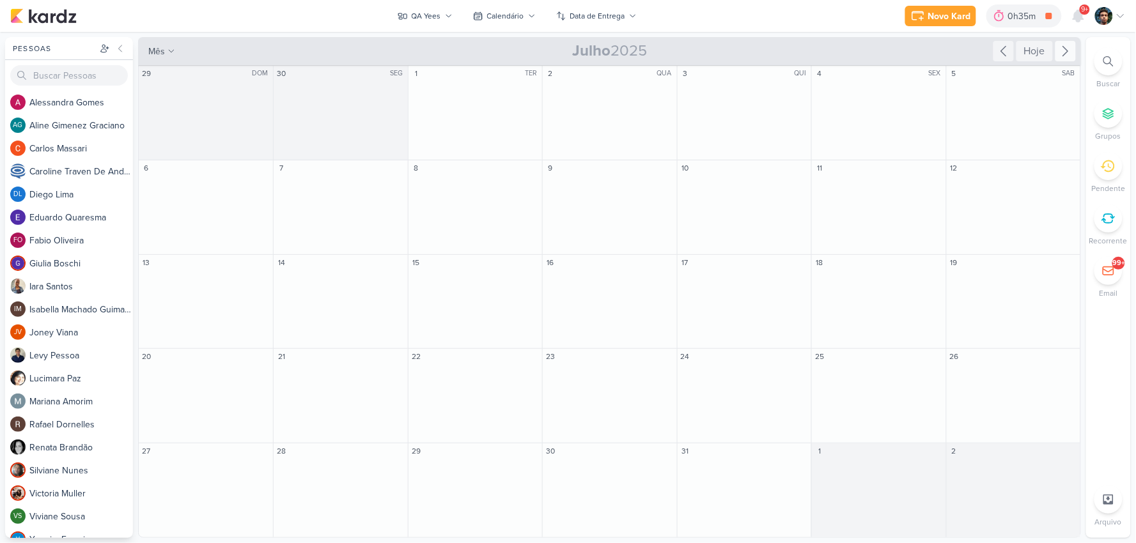
click at [1073, 46] on icon at bounding box center [1065, 50] width 15 height 15
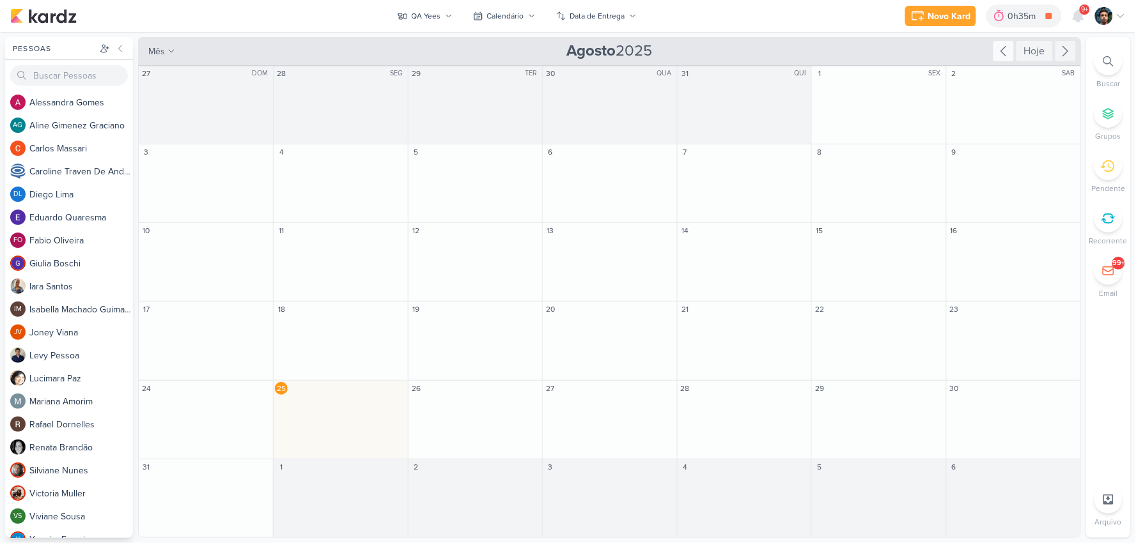
click at [1007, 54] on icon at bounding box center [1003, 50] width 15 height 15
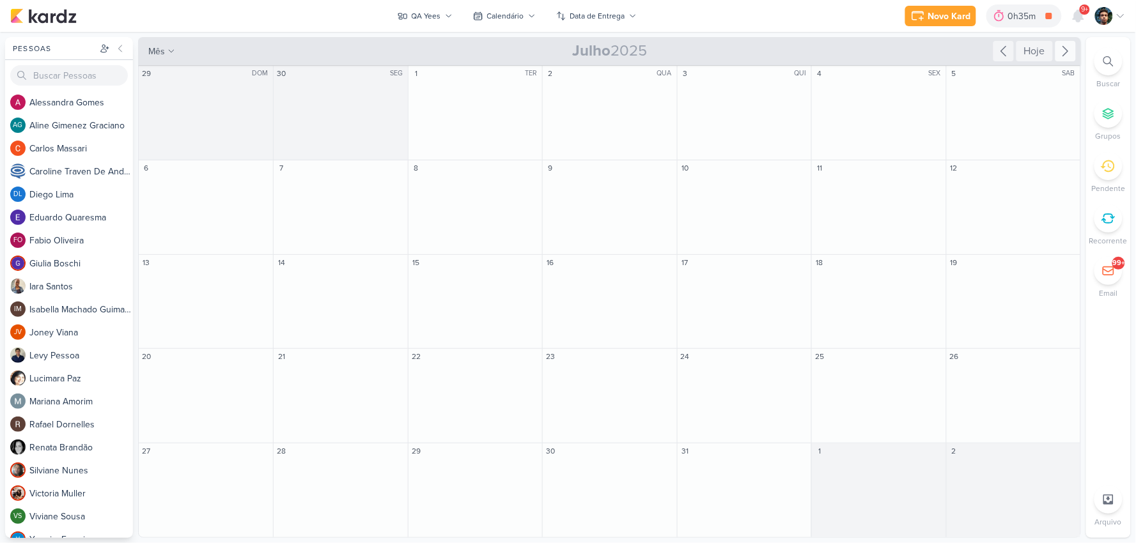
click at [1059, 46] on icon at bounding box center [1065, 50] width 15 height 15
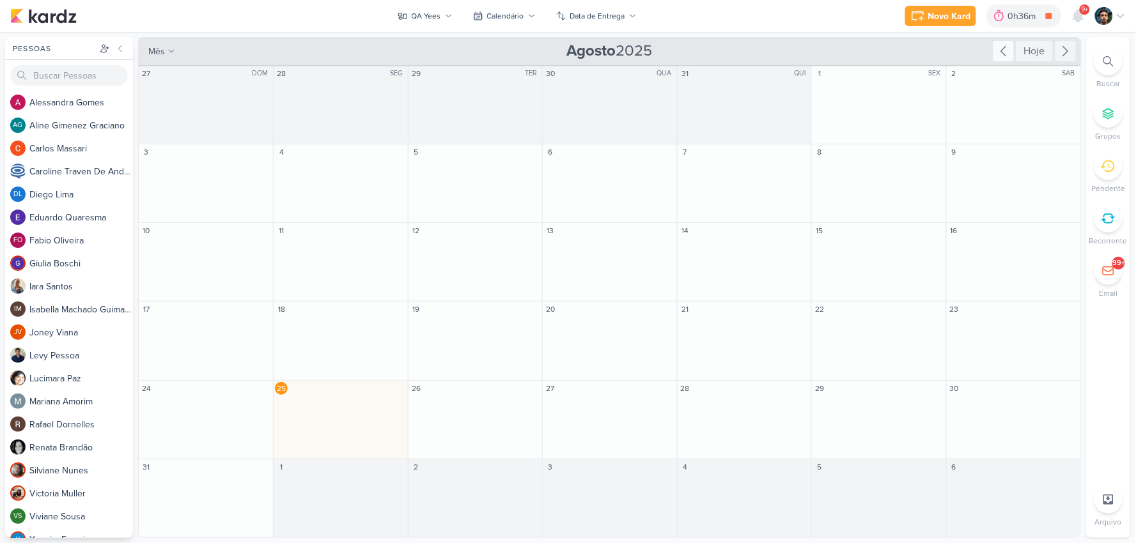
click at [1001, 52] on icon at bounding box center [1003, 50] width 15 height 15
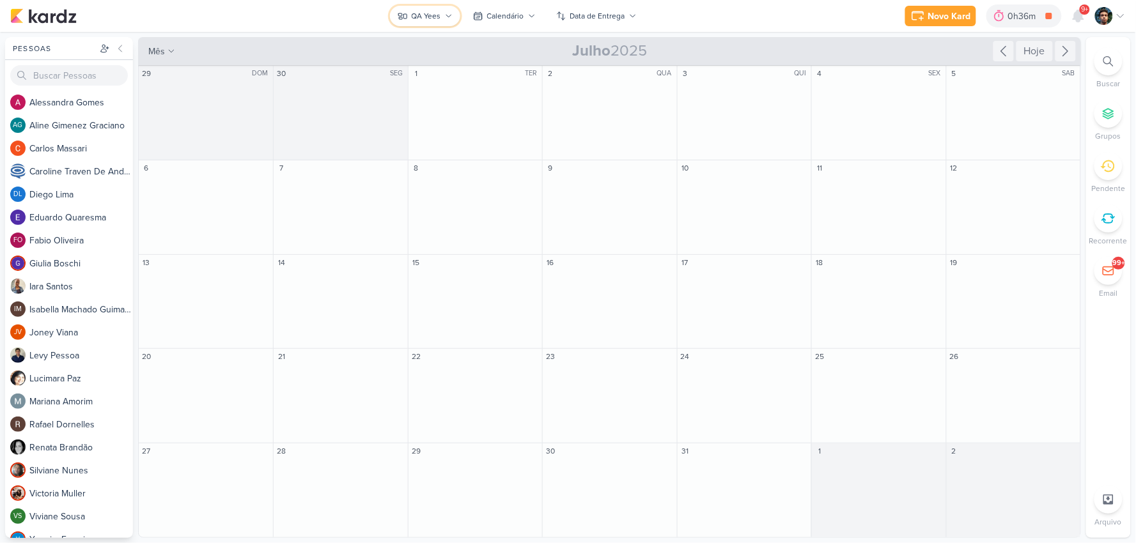
click at [430, 22] on button "QA Yees" at bounding box center [425, 16] width 70 height 20
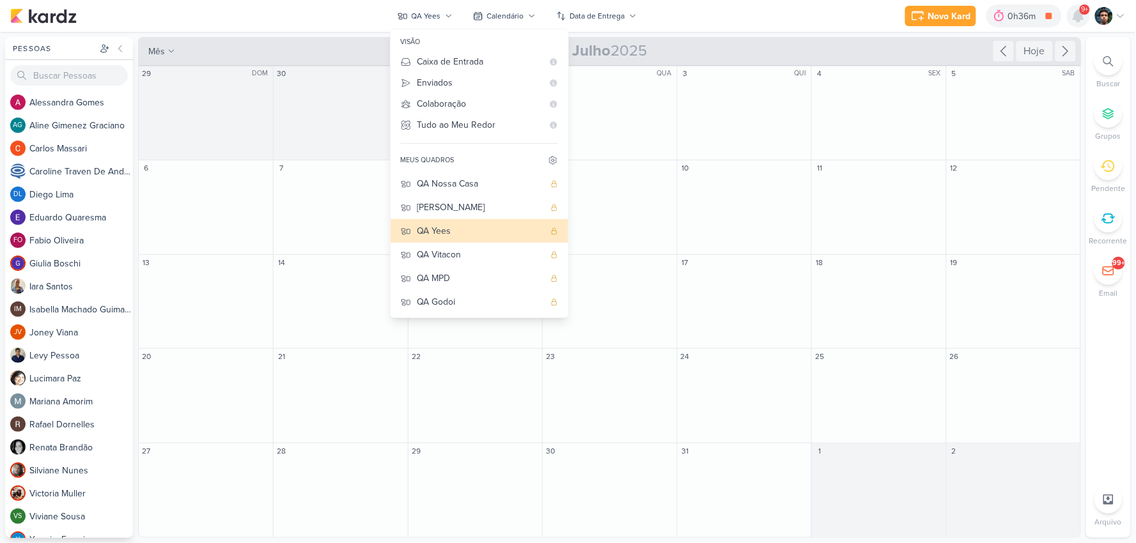
click at [1085, 20] on icon at bounding box center [1078, 15] width 15 height 15
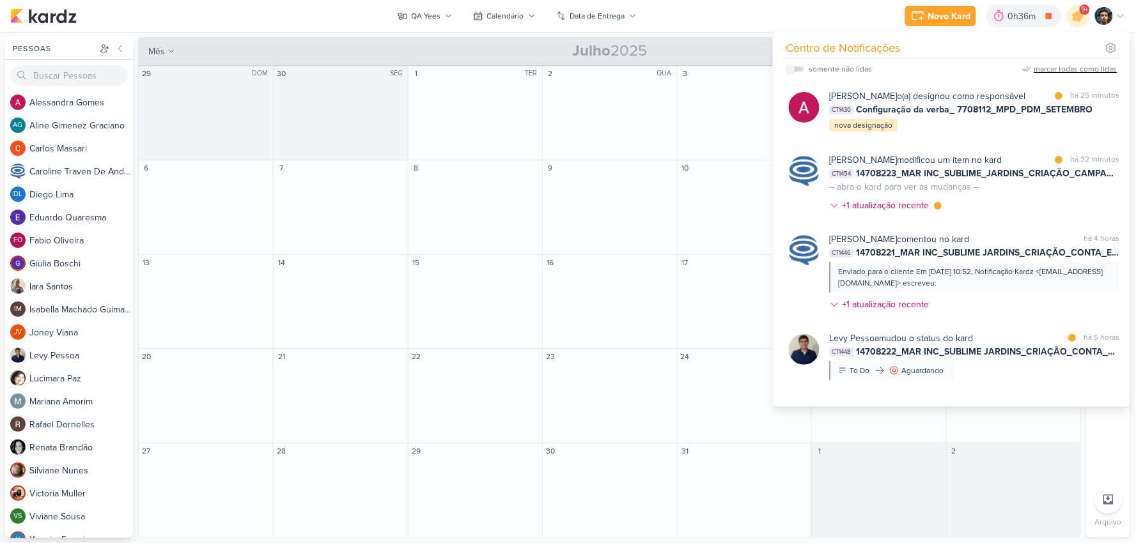
click at [1083, 71] on div "marcar todas como lidas" at bounding box center [1076, 69] width 83 height 12
click at [813, 17] on div "Novo Kard Ctrl + k 0h36m [TATUAPÉ] Analise de Leads 0h1m Hoje 0h36m Semana 0h1m…" at bounding box center [568, 16] width 1116 height 32
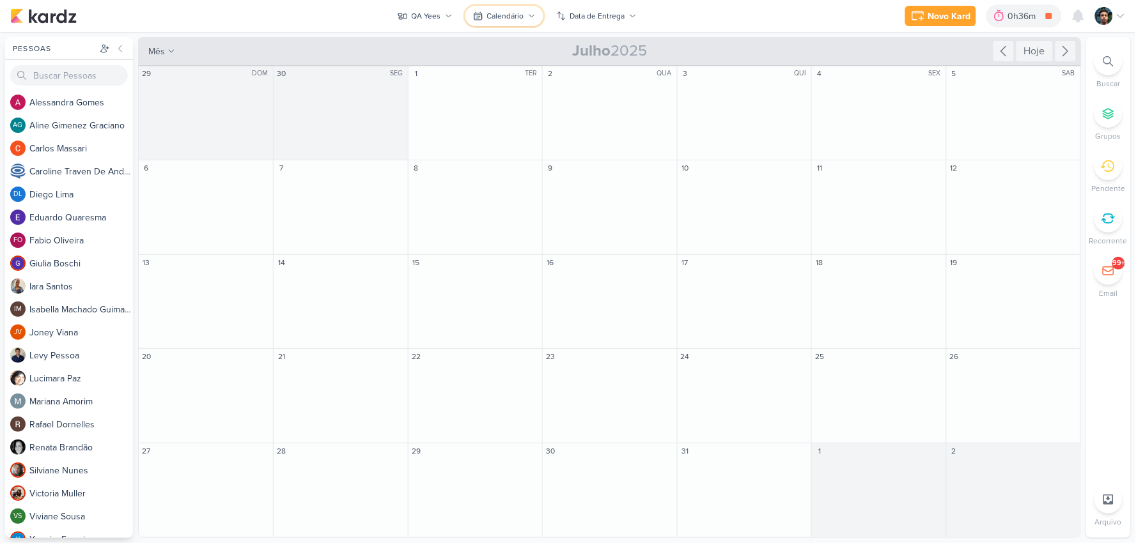
click at [513, 12] on div "Calendário" at bounding box center [505, 16] width 37 height 12
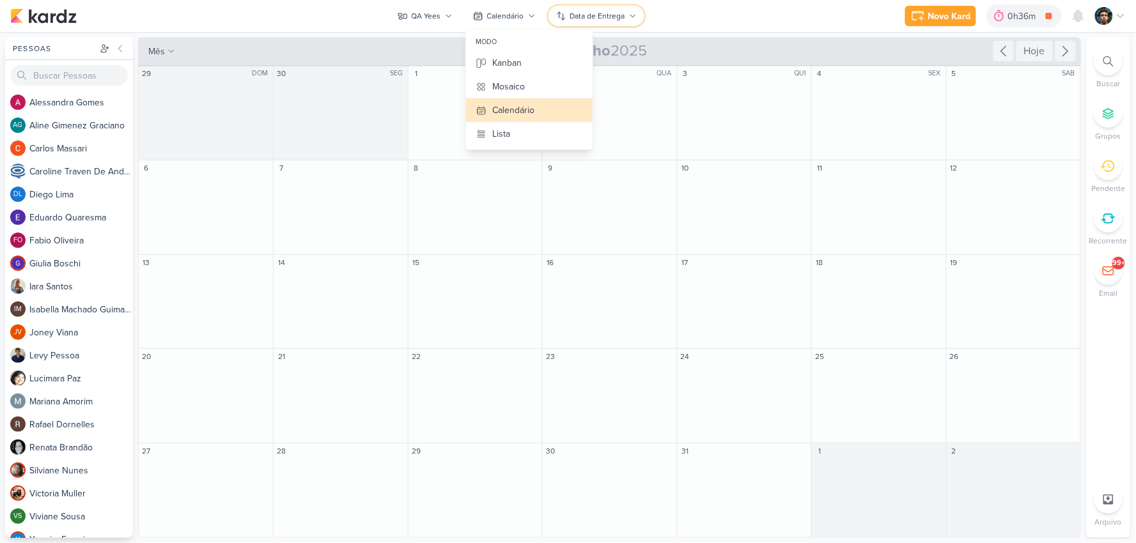
click at [616, 7] on button "Data de Entrega" at bounding box center [597, 16] width 96 height 20
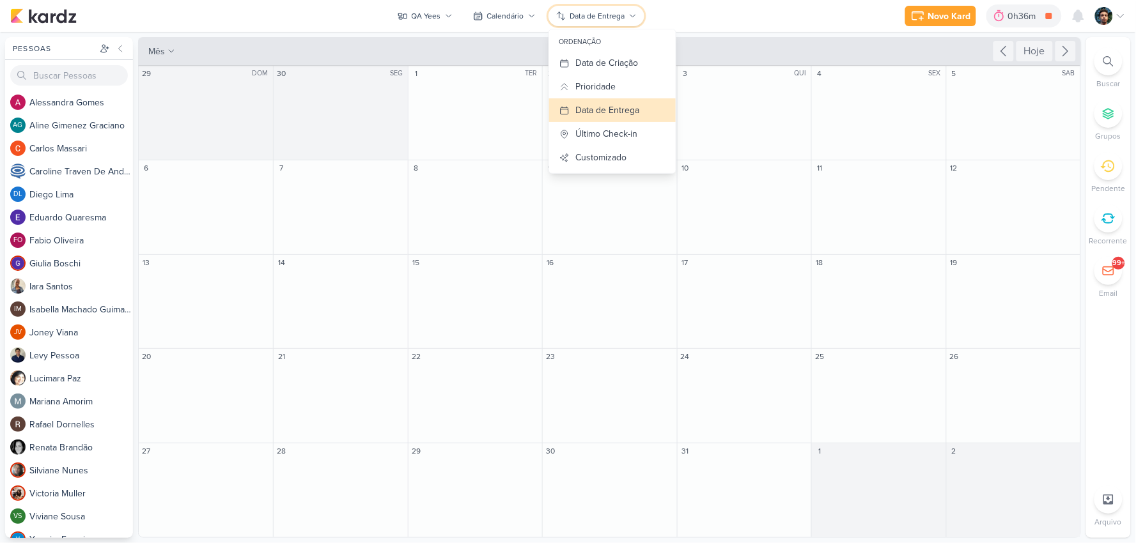
click at [616, 7] on button "Data de Entrega" at bounding box center [597, 16] width 96 height 20
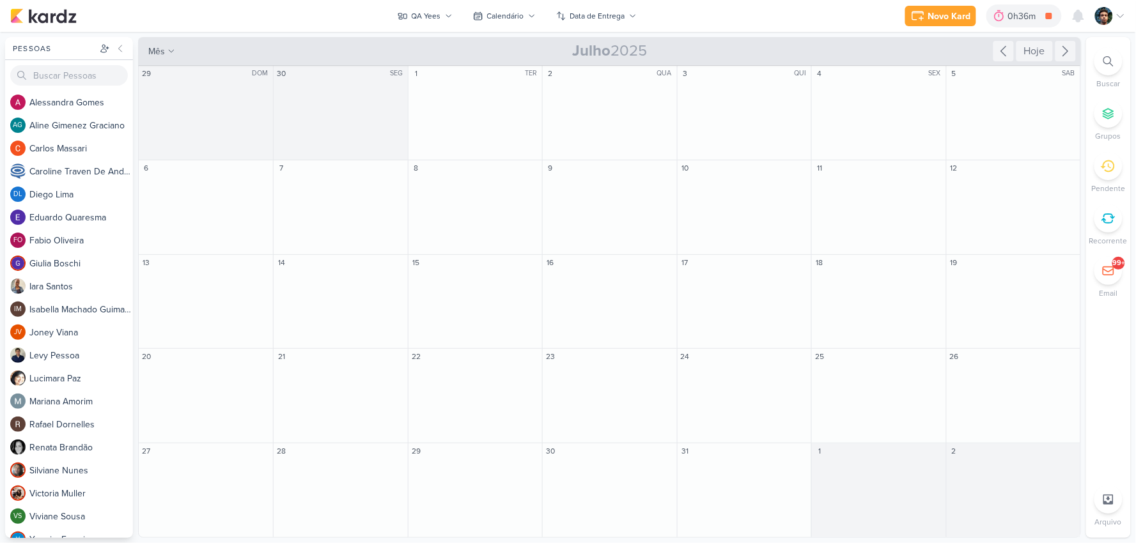
click at [444, 3] on div "Novo Kard Ctrl + k 0h36m [TATUAPÉ] Analise de Leads 0h1m Hoje 0h36m Semana 0h1m…" at bounding box center [568, 16] width 1116 height 32
click at [441, 11] on button "QA Yees" at bounding box center [425, 16] width 70 height 20
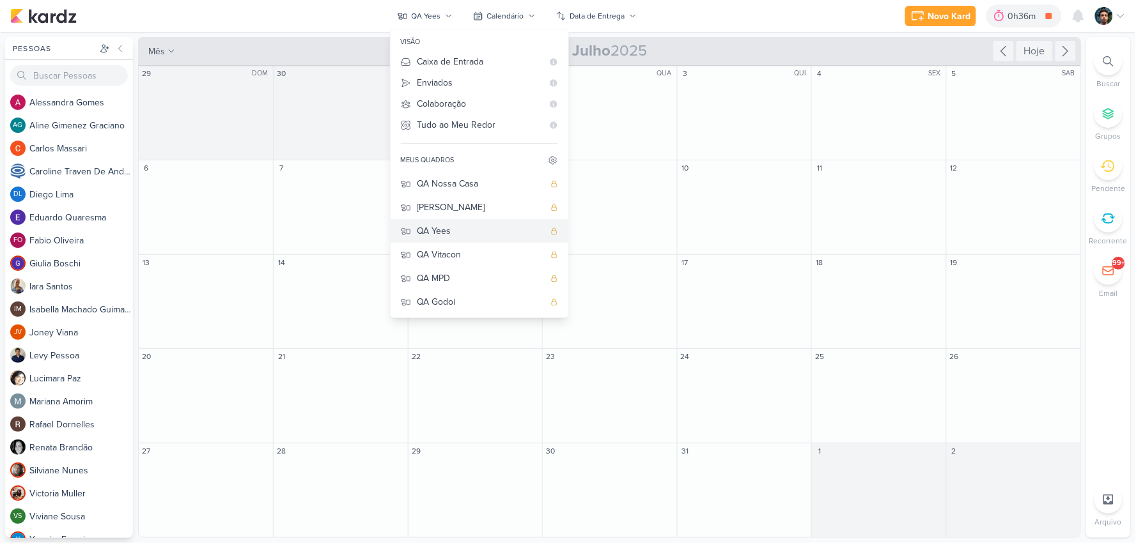
click at [469, 231] on div "QA Yees" at bounding box center [481, 230] width 127 height 13
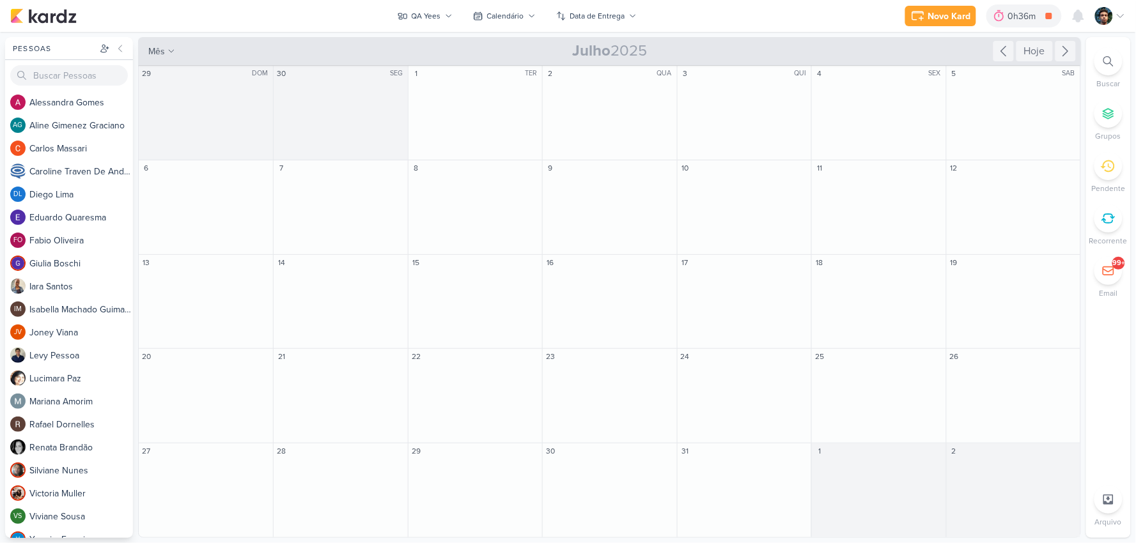
click at [1119, 19] on icon at bounding box center [1121, 16] width 10 height 10
click at [791, 27] on div "Novo Kard Ctrl + k 0h36m [TATUAPÉ] Analise de Leads 0h1m Hoje 0h36m Semana 0h1m…" at bounding box center [568, 16] width 1116 height 32
click at [435, 8] on button "QA Yees" at bounding box center [425, 16] width 70 height 20
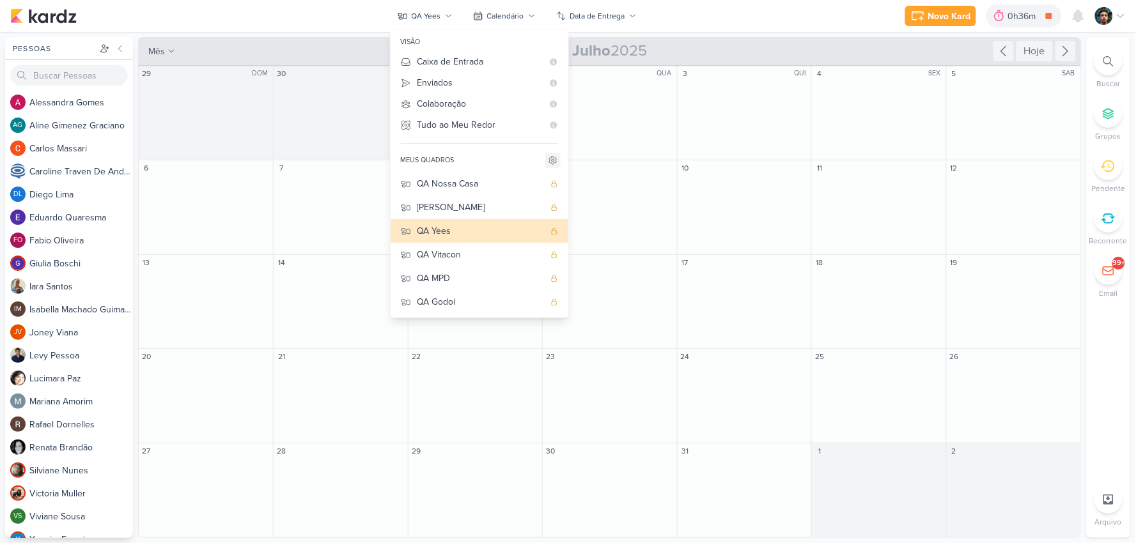
click at [559, 160] on button at bounding box center [552, 160] width 15 height 15
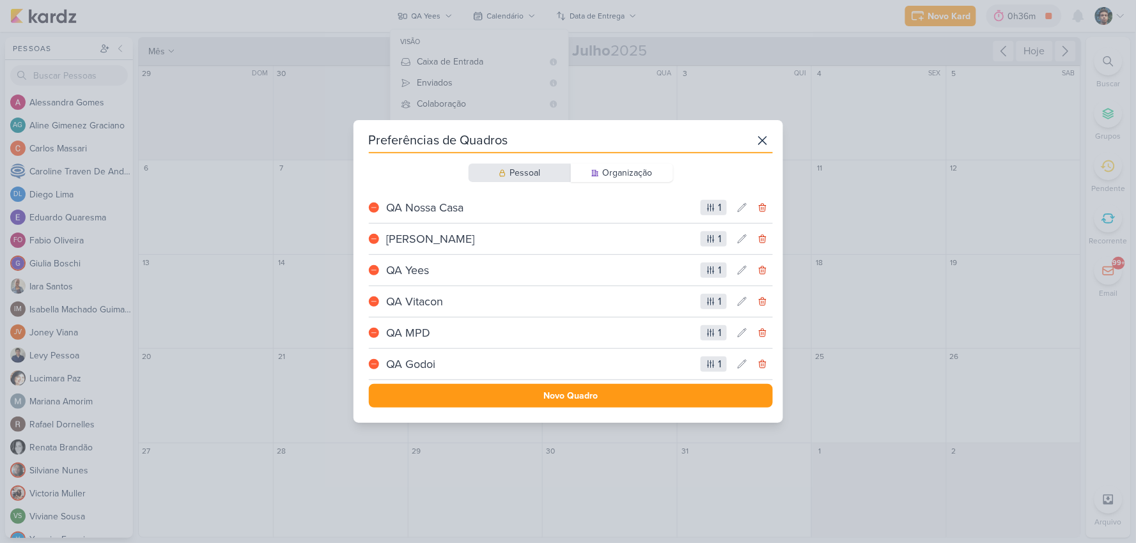
click at [698, 166] on div "Pessoal Organização" at bounding box center [571, 173] width 404 height 19
click at [763, 136] on icon at bounding box center [762, 140] width 15 height 15
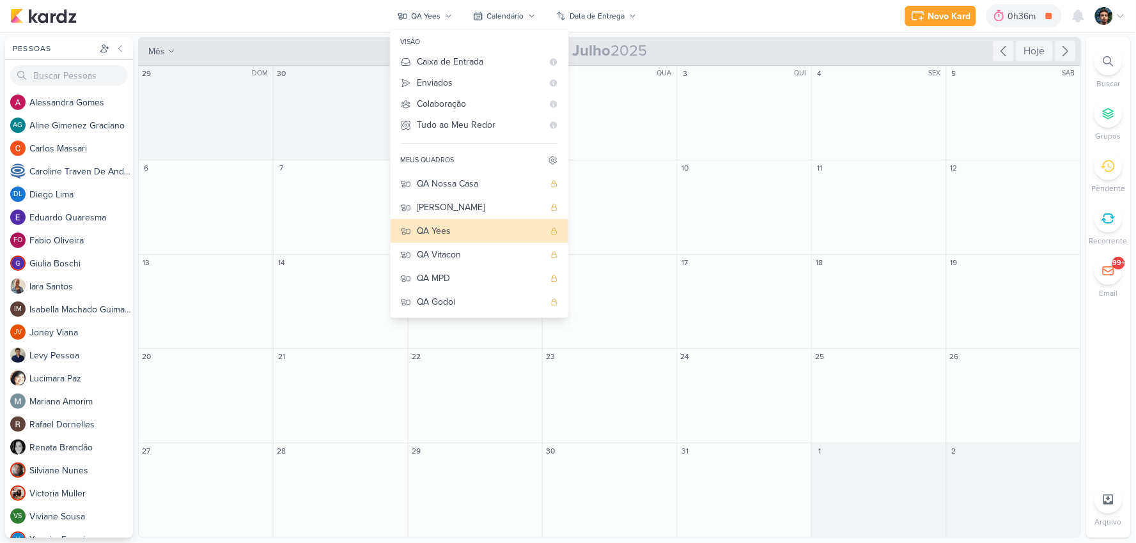
click at [729, 10] on div "Novo Kard Ctrl + k 0h36m [TATUAPÉ] Analise de Leads 0h1m Hoje 0h36m Semana 0h1m…" at bounding box center [568, 16] width 1116 height 32
